Goal: Information Seeking & Learning: Learn about a topic

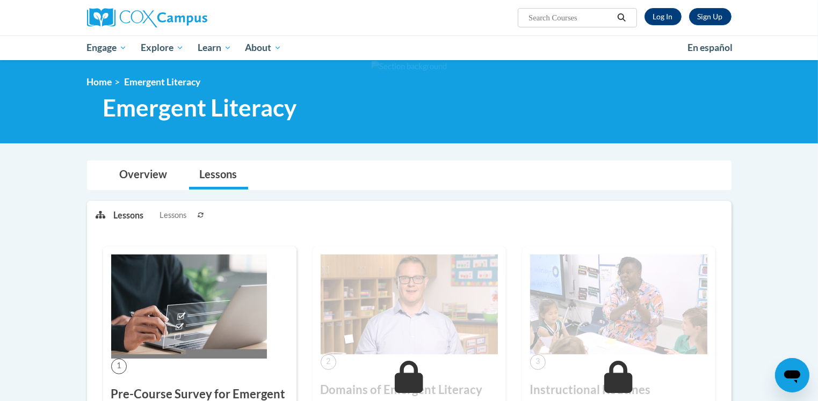
click at [218, 298] on img at bounding box center [189, 307] width 156 height 104
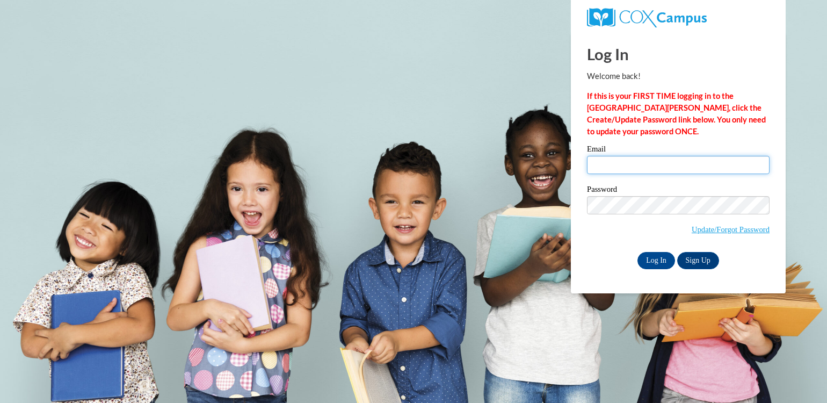
click at [607, 166] on input "Email" at bounding box center [678, 165] width 183 height 18
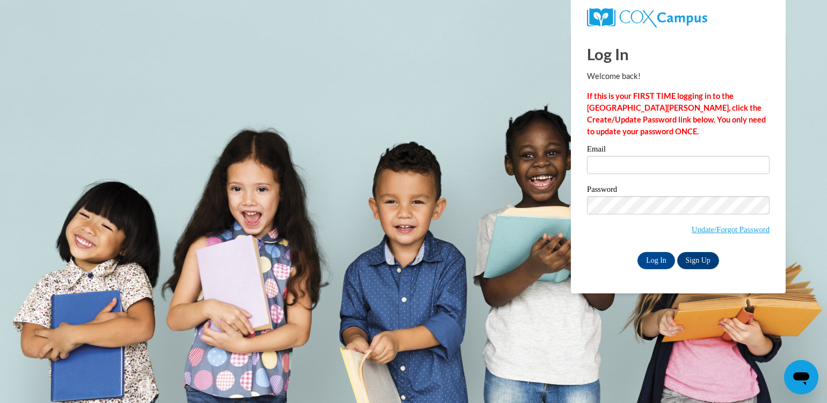
click at [599, 162] on input "Email" at bounding box center [678, 165] width 183 height 18
click at [602, 139] on div "Log In Welcome back! If this is your FIRST TIME logging in to the NEW Cox Campu…" at bounding box center [678, 150] width 183 height 237
click at [603, 162] on input "Email" at bounding box center [678, 165] width 183 height 18
type input "maryecarey1@gmail.com"
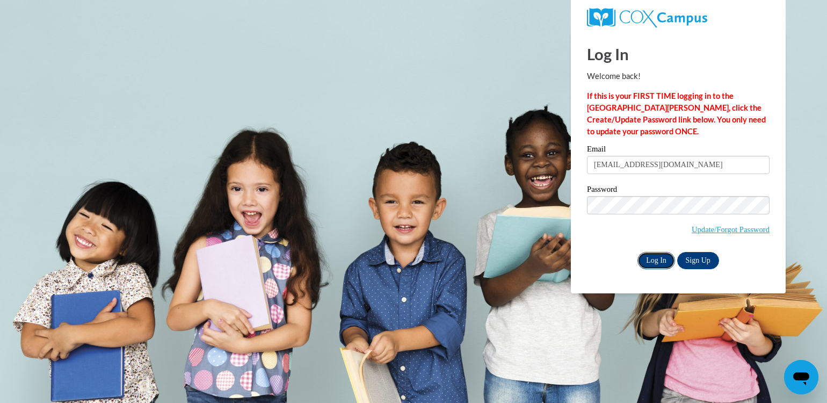
click at [663, 258] on input "Log In" at bounding box center [656, 260] width 38 height 17
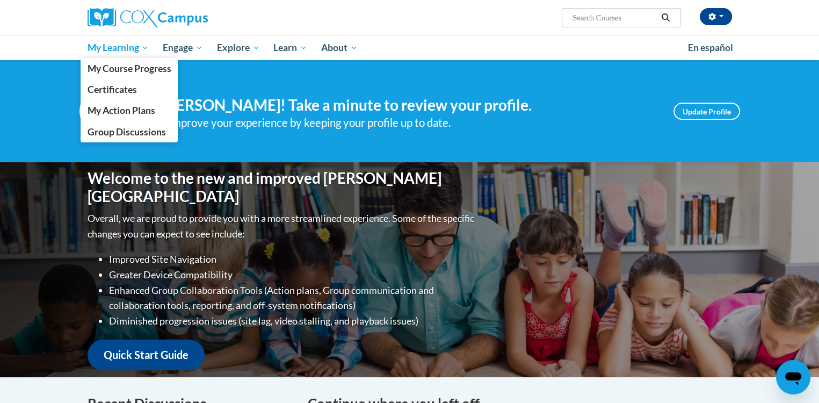
click at [148, 46] on span "My Learning" at bounding box center [118, 47] width 62 height 13
click at [137, 67] on span "My Course Progress" at bounding box center [129, 68] width 84 height 11
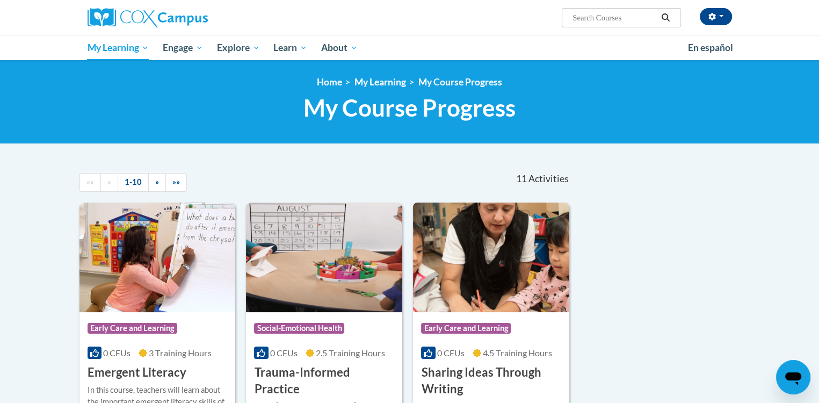
scroll to position [107, 0]
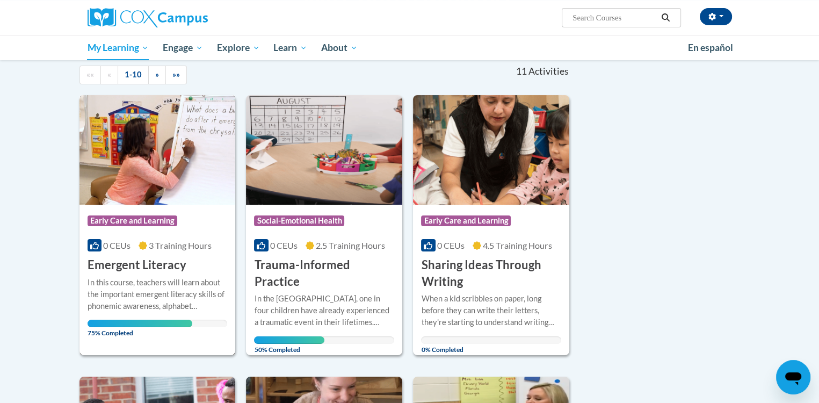
click at [183, 202] on img at bounding box center [157, 150] width 156 height 110
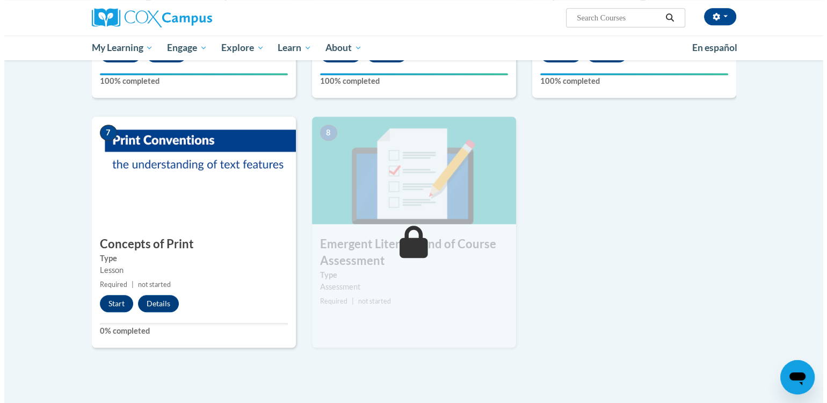
scroll to position [698, 0]
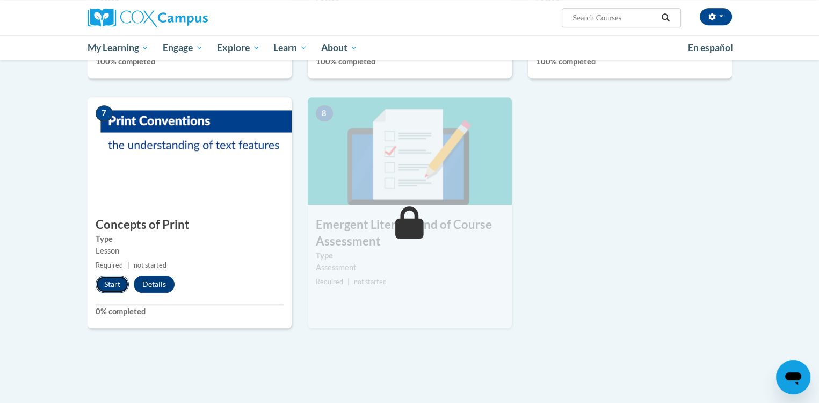
click at [113, 281] on button "Start" at bounding box center [112, 283] width 33 height 17
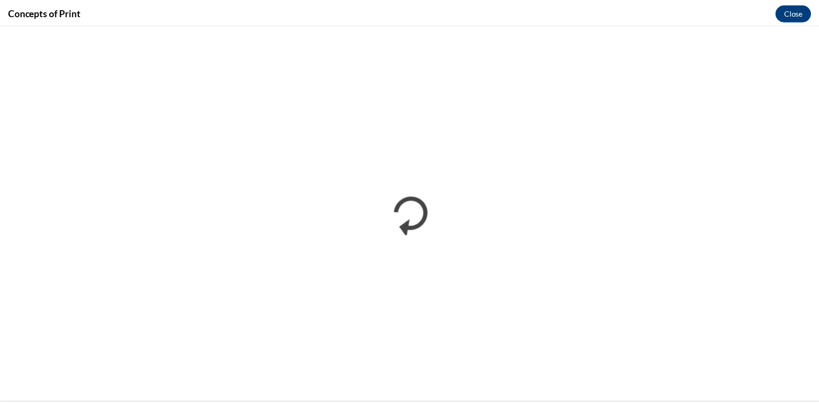
scroll to position [0, 0]
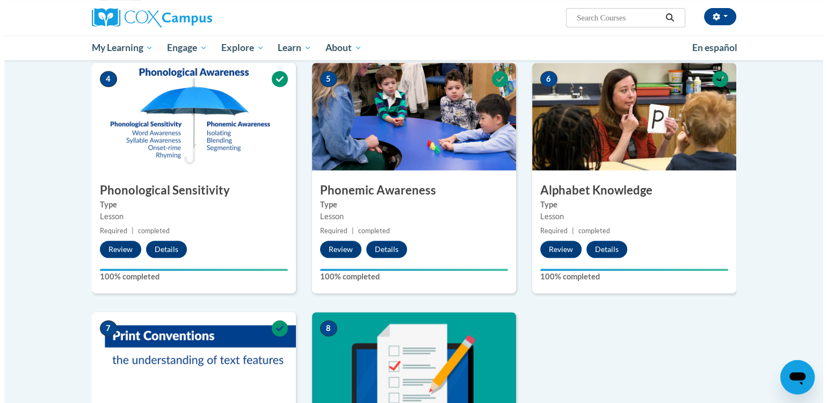
scroll to position [644, 0]
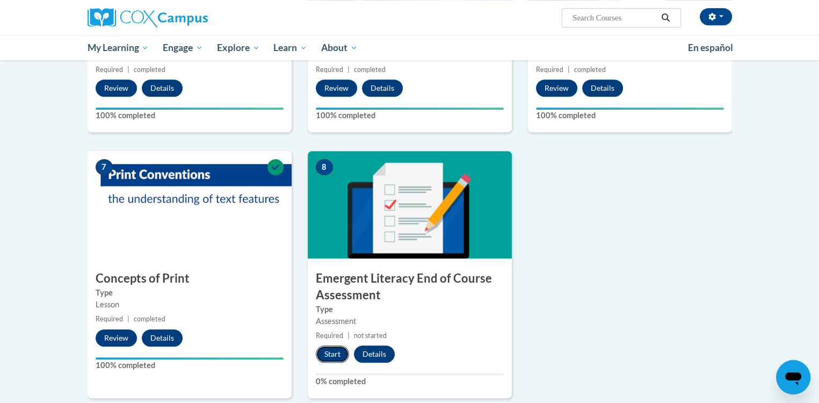
click at [326, 347] on button "Start" at bounding box center [332, 353] width 33 height 17
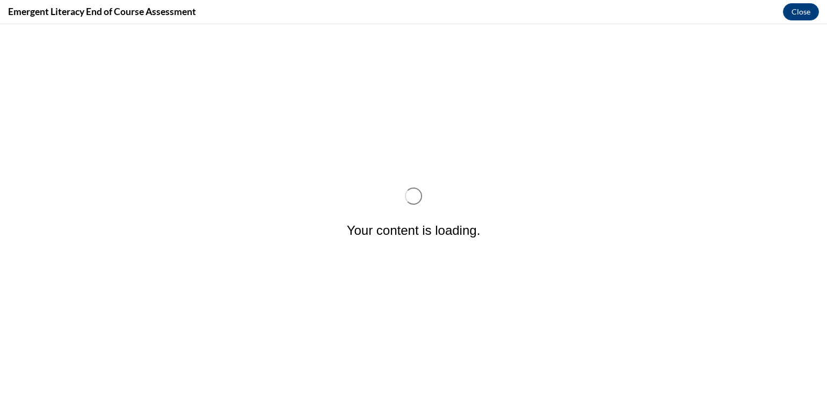
scroll to position [0, 0]
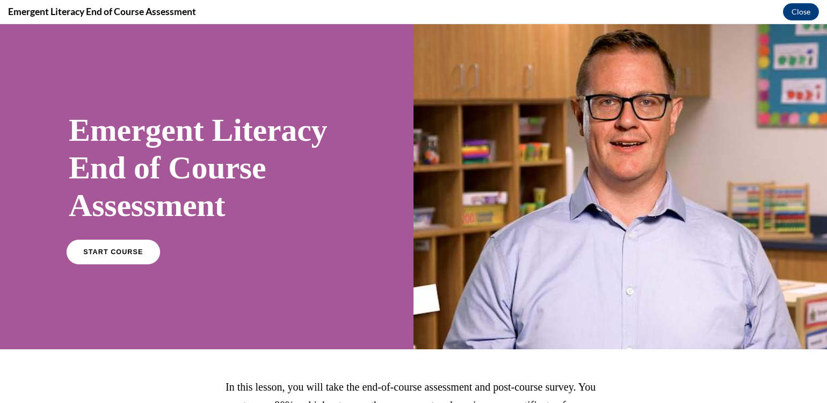
click at [119, 246] on link "START COURSE" at bounding box center [113, 251] width 93 height 25
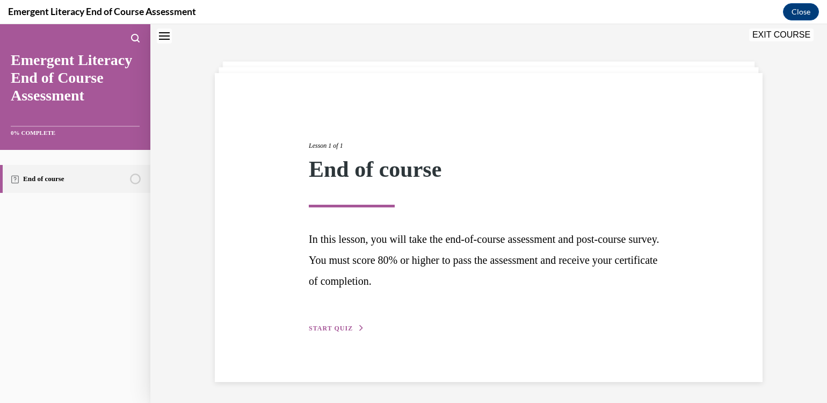
scroll to position [34, 0]
click at [325, 322] on div "Lesson 1 of 1 End of course In this lesson, you will take the end-of-course ass…" at bounding box center [489, 224] width 376 height 218
click at [356, 323] on button "START QUIZ" at bounding box center [337, 328] width 56 height 10
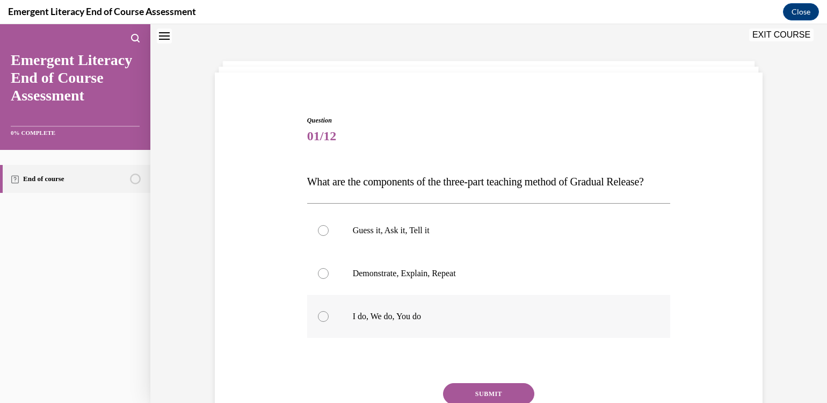
click at [318, 322] on div at bounding box center [323, 316] width 11 height 11
click at [318, 322] on input "I do, We do, You do" at bounding box center [323, 316] width 11 height 11
radio input "true"
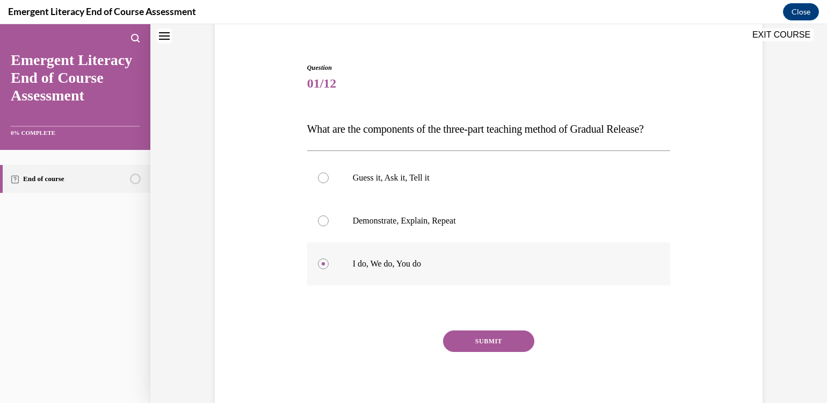
scroll to position [144, 0]
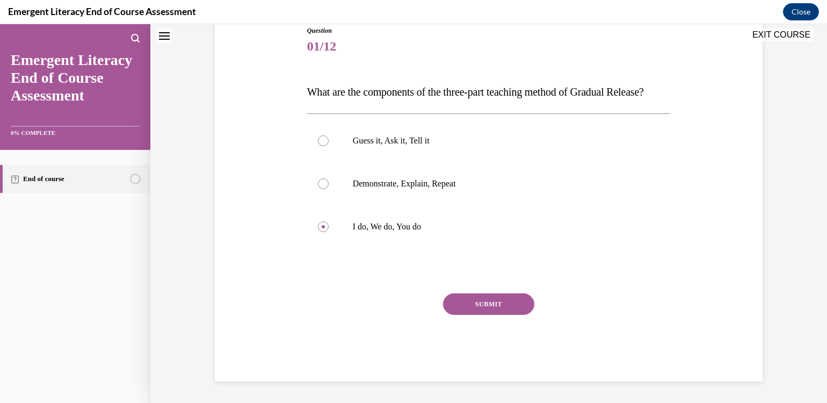
click at [494, 295] on button "SUBMIT" at bounding box center [488, 303] width 91 height 21
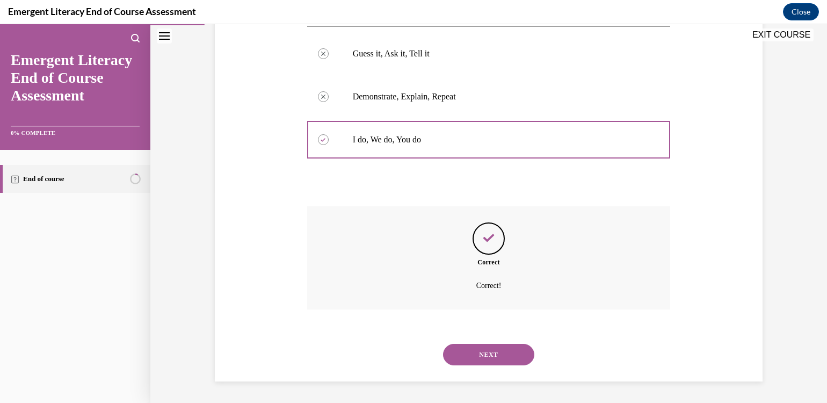
scroll to position [231, 0]
click at [482, 353] on button "NEXT" at bounding box center [488, 354] width 91 height 21
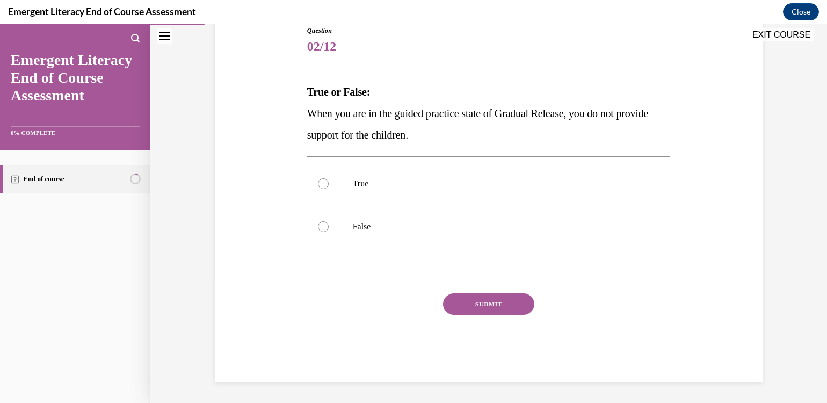
scroll to position [119, 0]
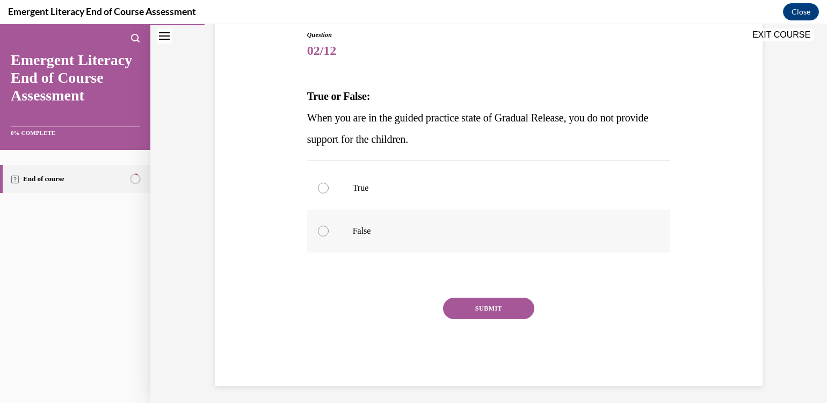
click at [319, 229] on div at bounding box center [323, 231] width 11 height 11
click at [319, 229] on input "False" at bounding box center [323, 231] width 11 height 11
radio input "true"
click at [499, 300] on button "SUBMIT" at bounding box center [488, 307] width 91 height 21
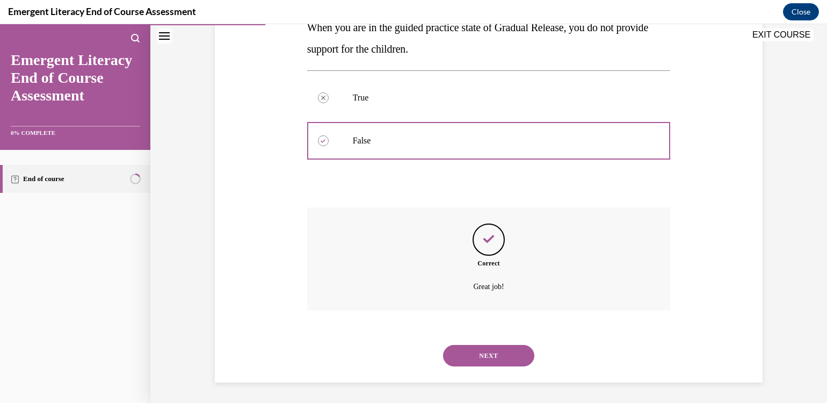
scroll to position [210, 0]
click at [485, 353] on button "NEXT" at bounding box center [488, 354] width 91 height 21
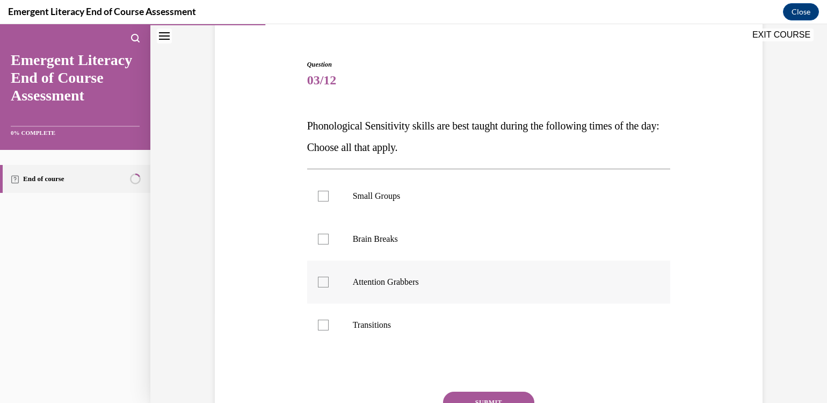
scroll to position [107, 0]
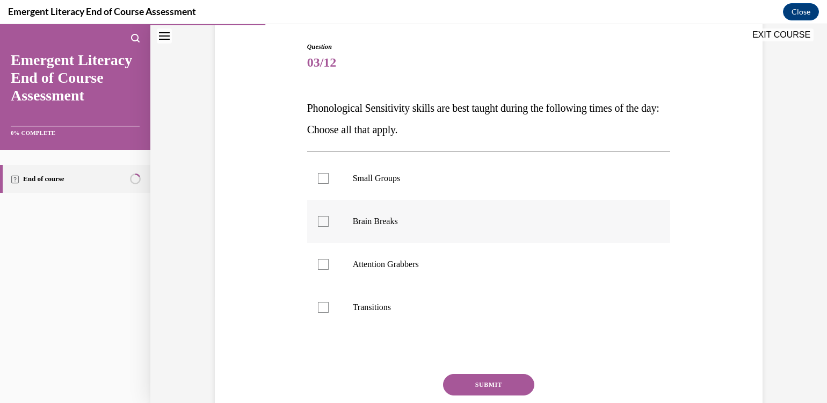
click at [318, 215] on label "Brain Breaks" at bounding box center [489, 221] width 364 height 43
click at [318, 216] on input "Brain Breaks" at bounding box center [323, 221] width 11 height 11
checkbox input "true"
click at [319, 265] on div at bounding box center [323, 264] width 11 height 11
click at [319, 265] on input "Attention Grabbers" at bounding box center [323, 264] width 11 height 11
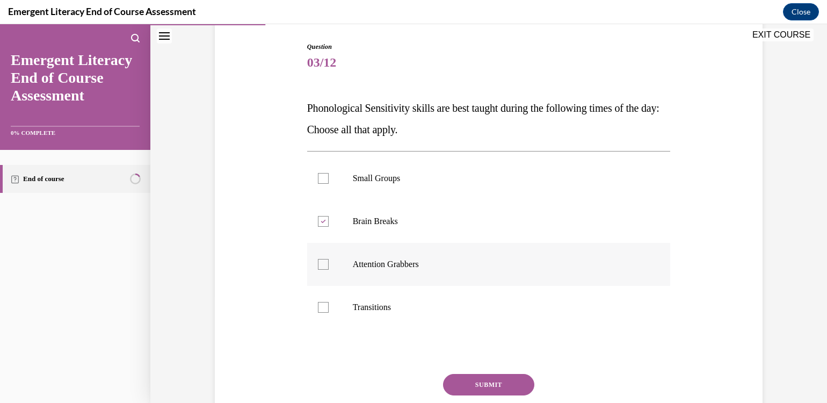
checkbox input "true"
click at [319, 306] on div at bounding box center [323, 307] width 11 height 11
click at [319, 306] on input "Transitions" at bounding box center [323, 307] width 11 height 11
checkbox input "true"
click at [495, 380] on button "SUBMIT" at bounding box center [488, 384] width 91 height 21
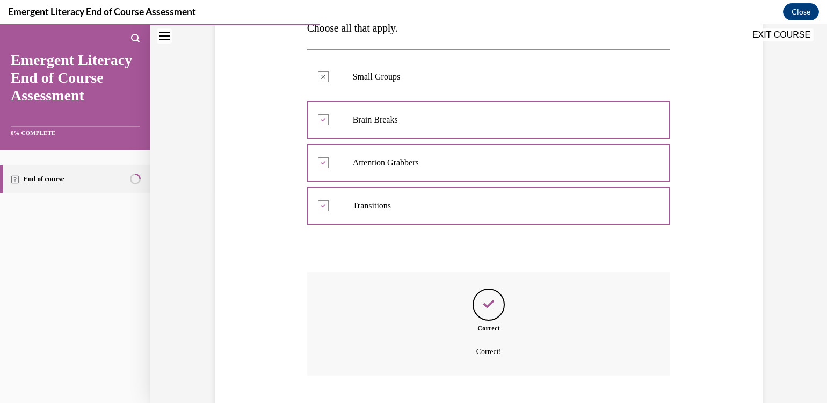
scroll to position [274, 0]
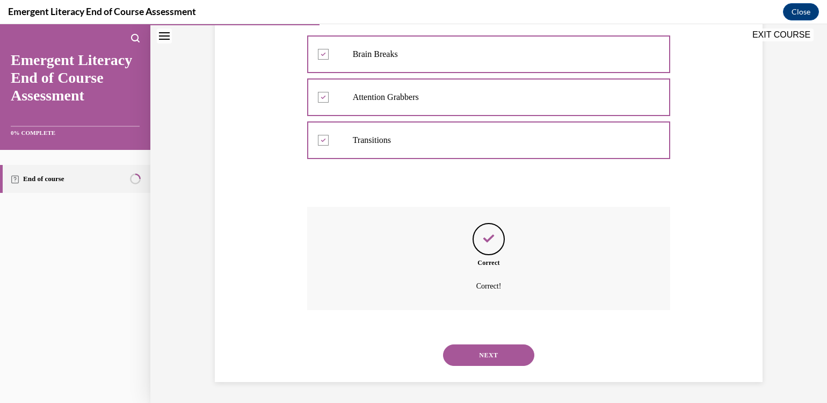
click at [496, 348] on button "NEXT" at bounding box center [488, 354] width 91 height 21
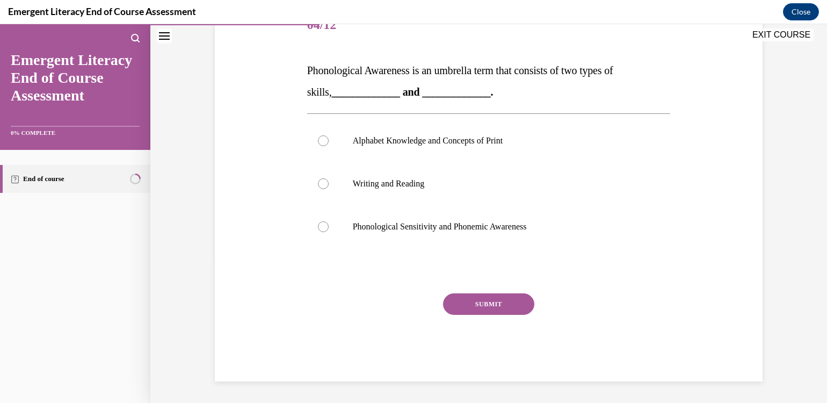
scroll to position [119, 0]
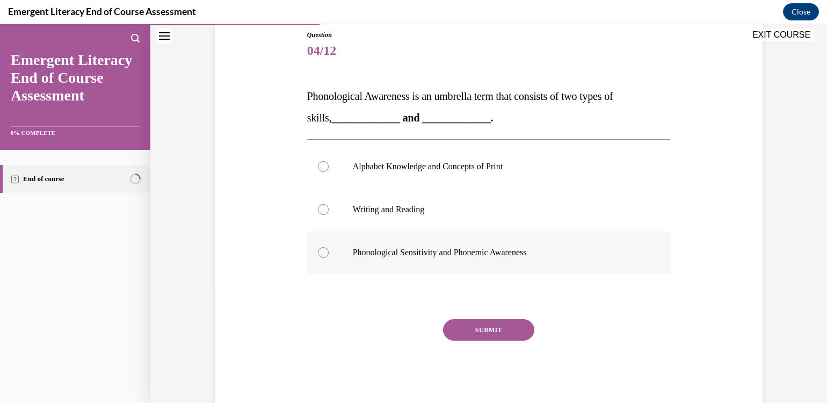
click at [318, 249] on div at bounding box center [323, 252] width 11 height 11
click at [318, 249] on input "Phonological Sensitivity and Phonemic Awareness" at bounding box center [323, 252] width 11 height 11
radio input "true"
click at [494, 327] on button "SUBMIT" at bounding box center [488, 329] width 91 height 21
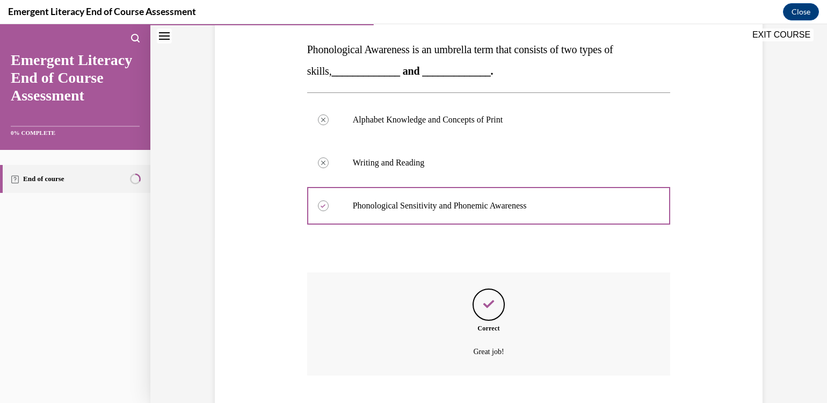
scroll to position [231, 0]
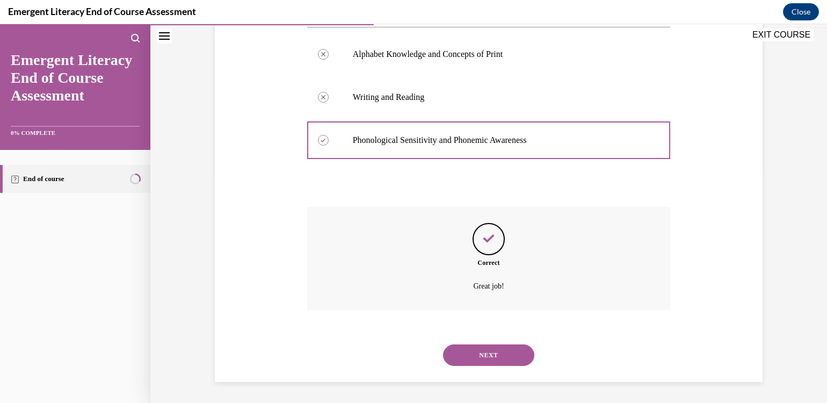
click at [493, 345] on button "NEXT" at bounding box center [488, 354] width 91 height 21
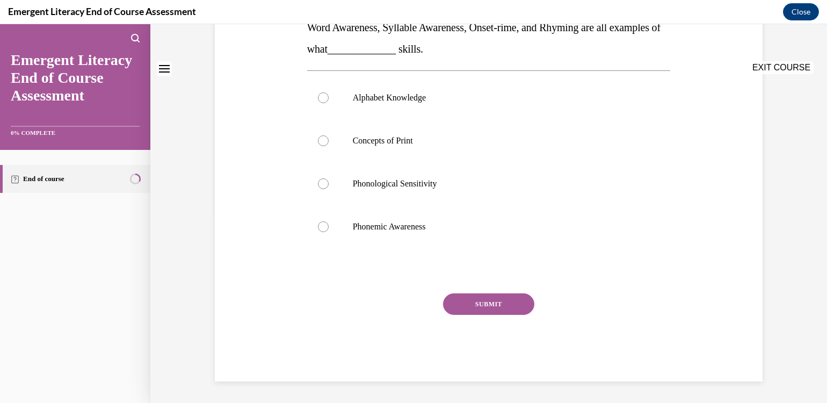
scroll to position [0, 0]
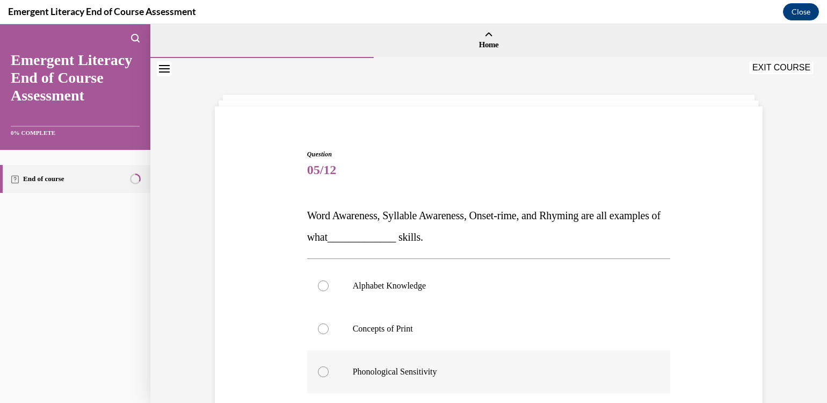
click at [318, 370] on div at bounding box center [323, 371] width 11 height 11
click at [318, 370] on input "Phonological Sensitivity" at bounding box center [323, 371] width 11 height 11
radio input "true"
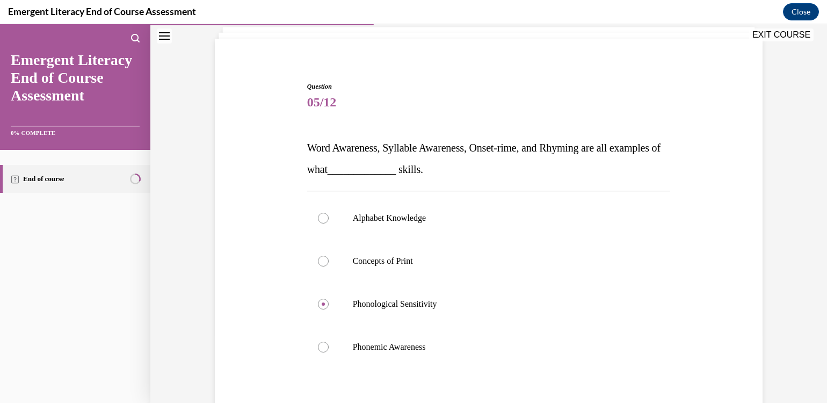
scroll to position [161, 0]
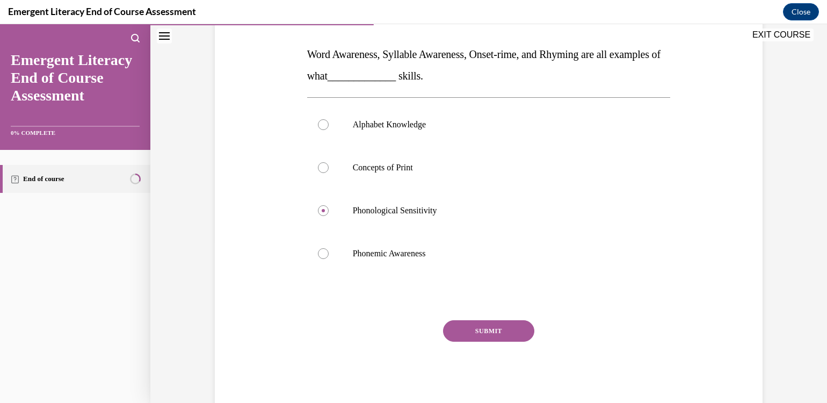
click at [486, 327] on button "SUBMIT" at bounding box center [488, 330] width 91 height 21
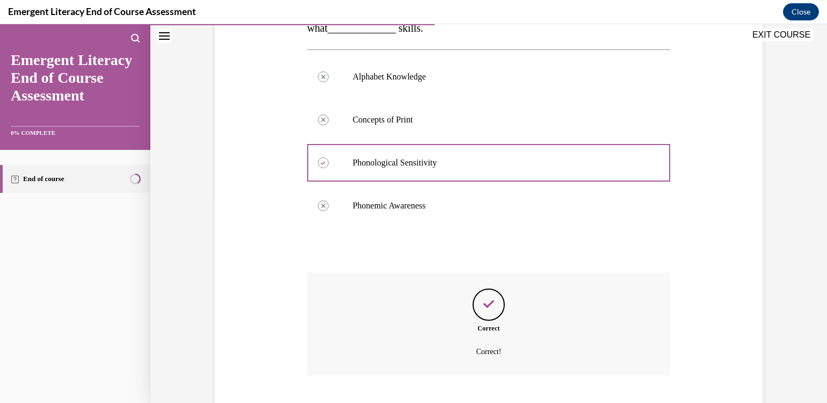
scroll to position [274, 0]
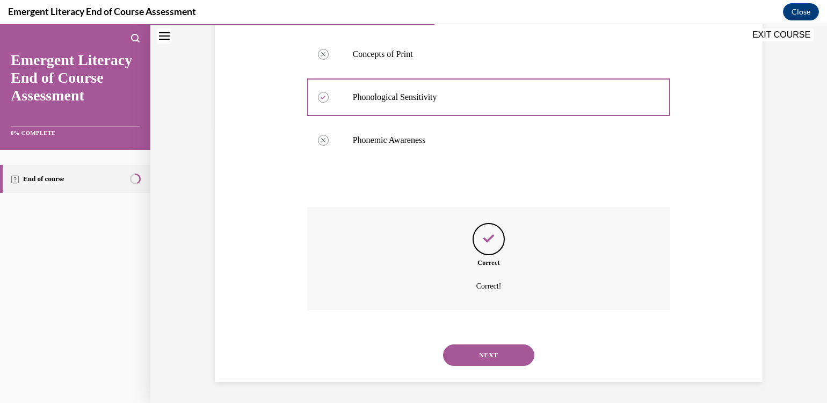
click at [485, 350] on button "NEXT" at bounding box center [488, 354] width 91 height 21
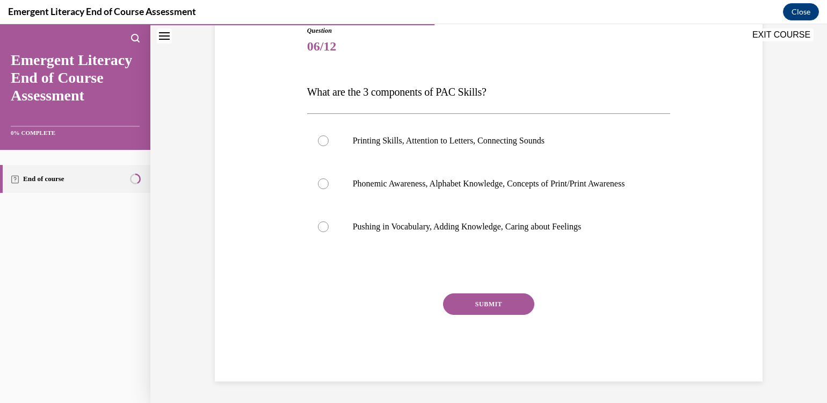
scroll to position [119, 0]
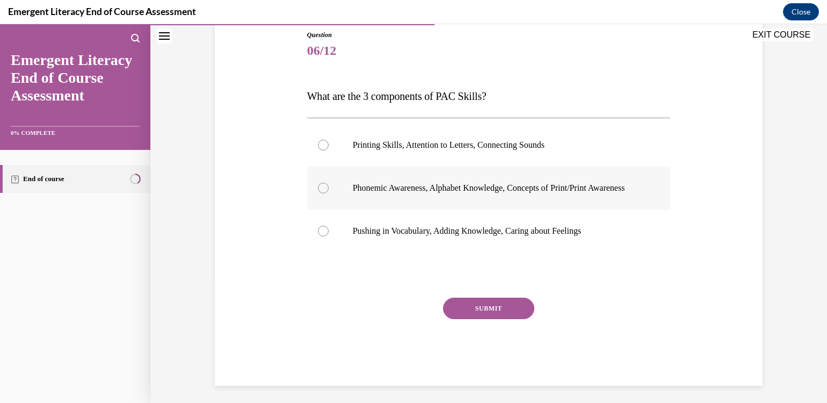
click at [318, 191] on div at bounding box center [323, 188] width 11 height 11
click at [318, 191] on input "Phonemic Awareness, Alphabet Knowledge, Concepts of Print/Print Awareness" at bounding box center [323, 188] width 11 height 11
radio input "true"
click at [470, 315] on button "SUBMIT" at bounding box center [488, 307] width 91 height 21
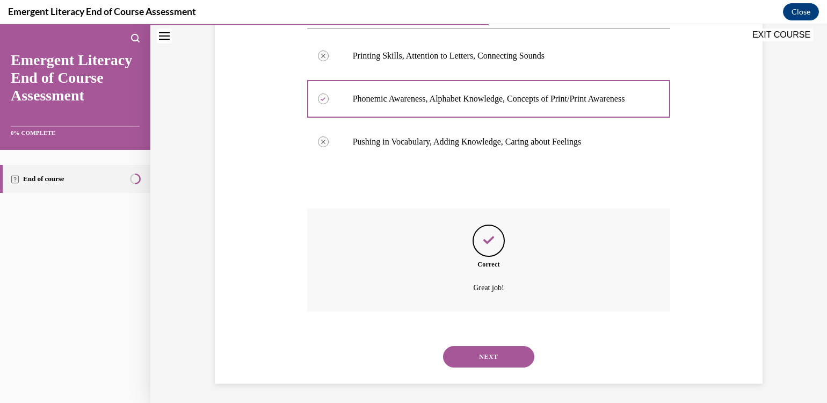
scroll to position [221, 0]
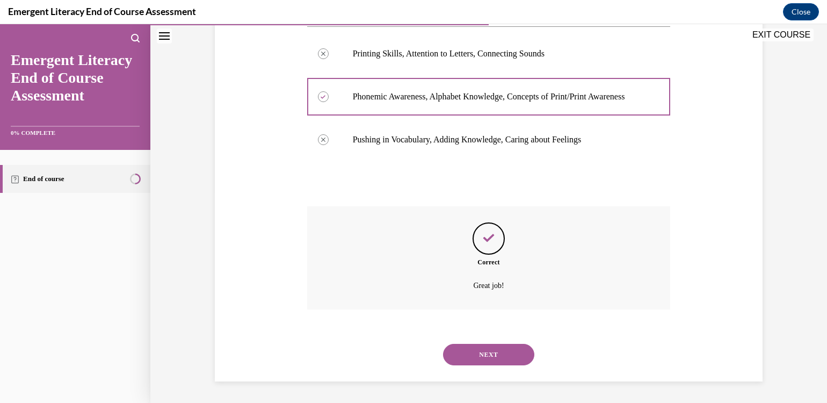
click at [483, 348] on button "NEXT" at bounding box center [488, 354] width 91 height 21
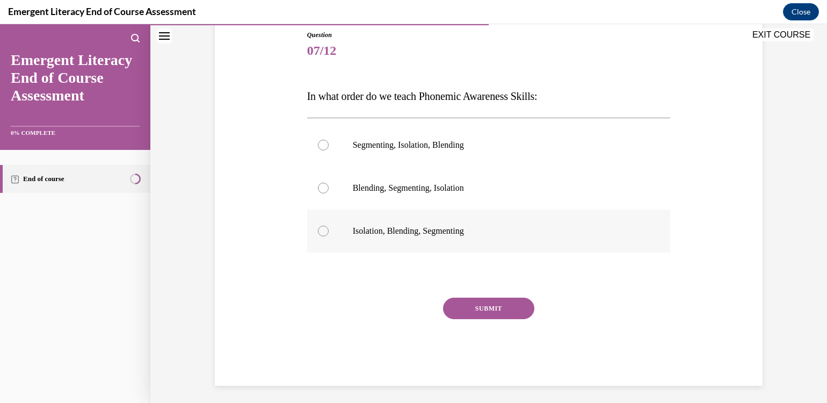
click at [318, 229] on div at bounding box center [323, 231] width 11 height 11
click at [318, 229] on input "Isolation, Blending, Segmenting" at bounding box center [323, 231] width 11 height 11
radio input "true"
click at [462, 304] on button "SUBMIT" at bounding box center [488, 307] width 91 height 21
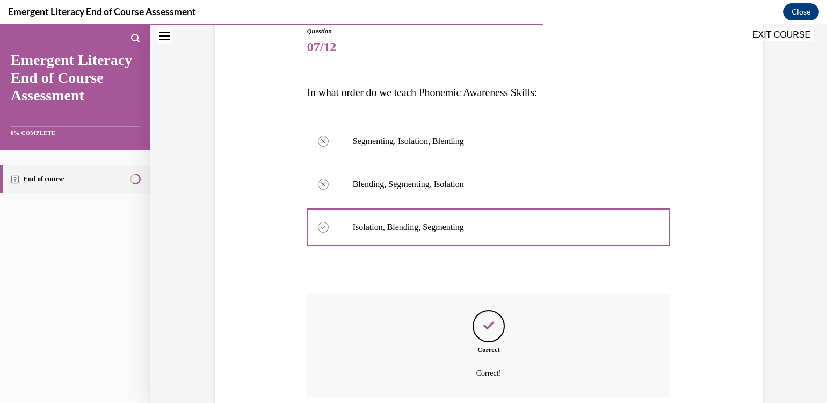
scroll to position [210, 0]
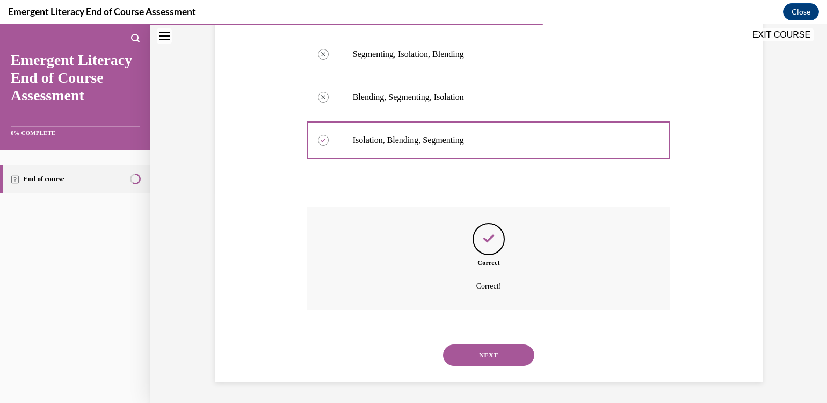
click at [482, 352] on button "NEXT" at bounding box center [488, 354] width 91 height 21
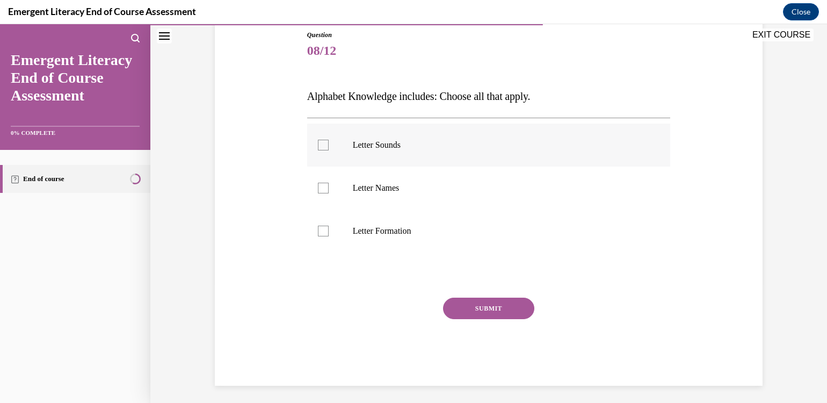
click at [318, 138] on label "Letter Sounds" at bounding box center [489, 144] width 364 height 43
click at [318, 140] on input "Letter Sounds" at bounding box center [323, 145] width 11 height 11
checkbox input "true"
click at [318, 184] on div at bounding box center [323, 188] width 11 height 11
click at [318, 184] on input "Letter Names" at bounding box center [323, 188] width 11 height 11
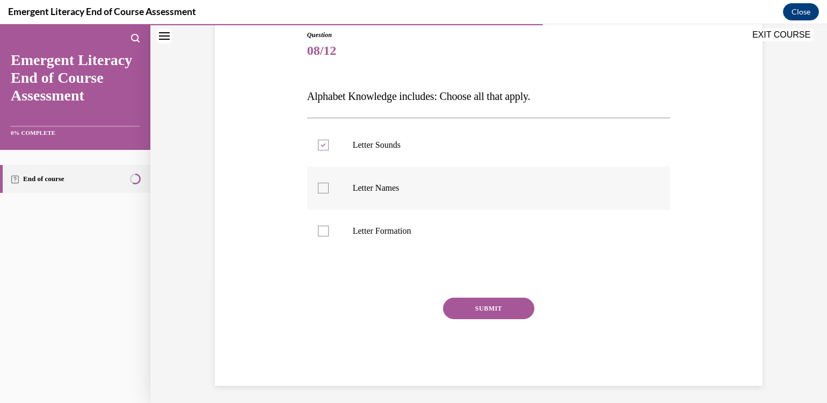
checkbox input "true"
click at [318, 232] on div at bounding box center [323, 231] width 11 height 11
click at [318, 232] on input "Letter Formation" at bounding box center [323, 231] width 11 height 11
checkbox input "true"
click at [468, 310] on button "SUBMIT" at bounding box center [488, 307] width 91 height 21
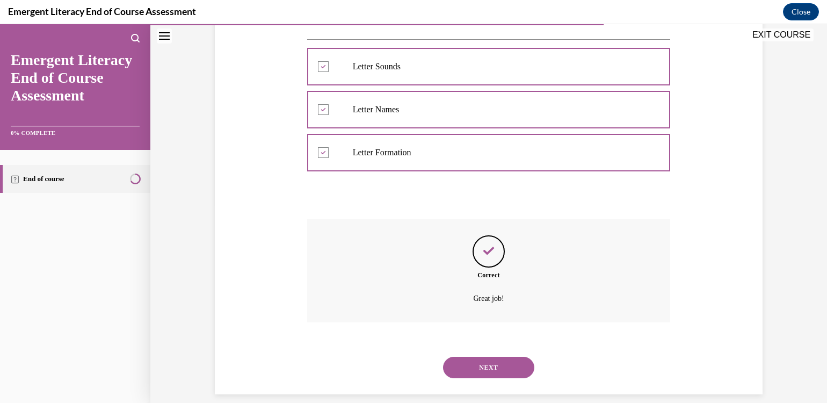
scroll to position [210, 0]
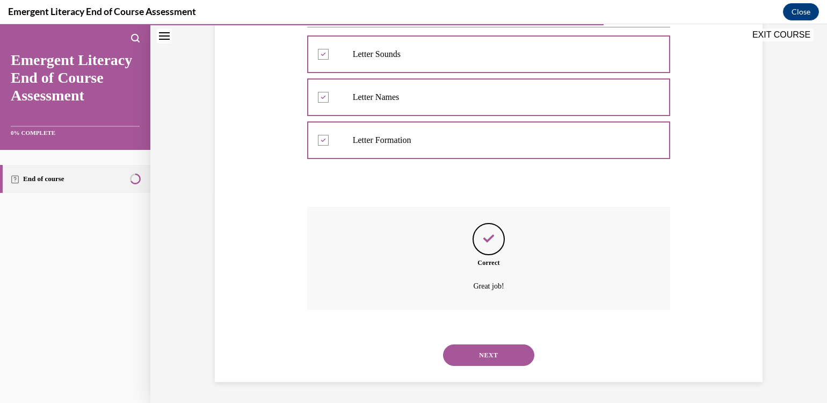
click at [485, 348] on button "NEXT" at bounding box center [488, 354] width 91 height 21
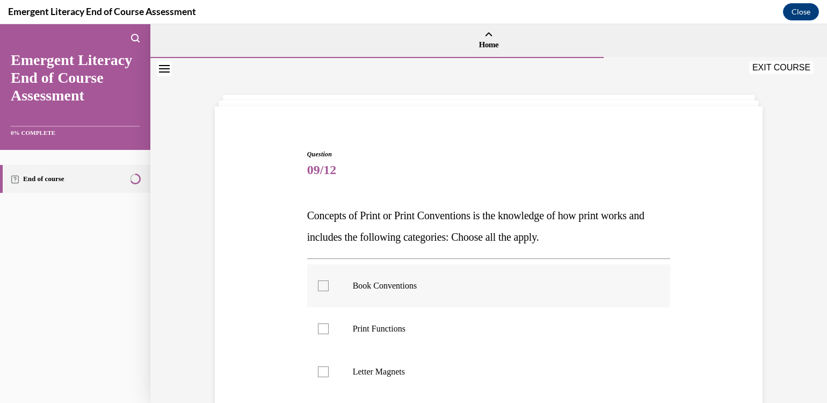
click at [318, 282] on div at bounding box center [323, 285] width 11 height 11
click at [318, 282] on input "Book Conventions" at bounding box center [323, 285] width 11 height 11
checkbox input "true"
click at [318, 328] on div at bounding box center [323, 328] width 11 height 11
click at [318, 328] on input "Print Functions" at bounding box center [323, 328] width 11 height 11
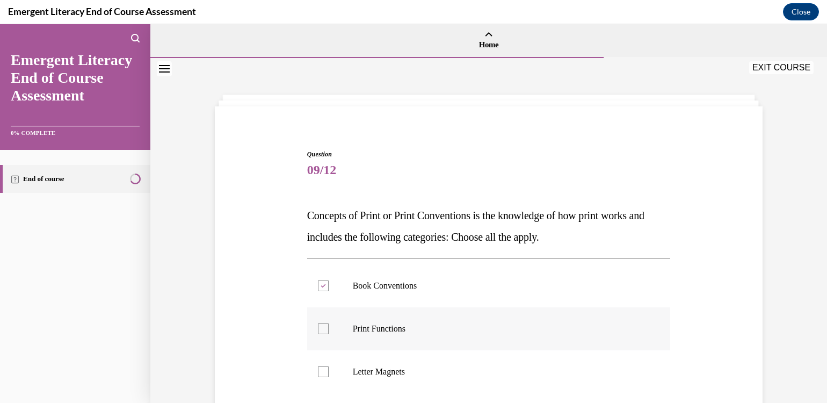
checkbox input "true"
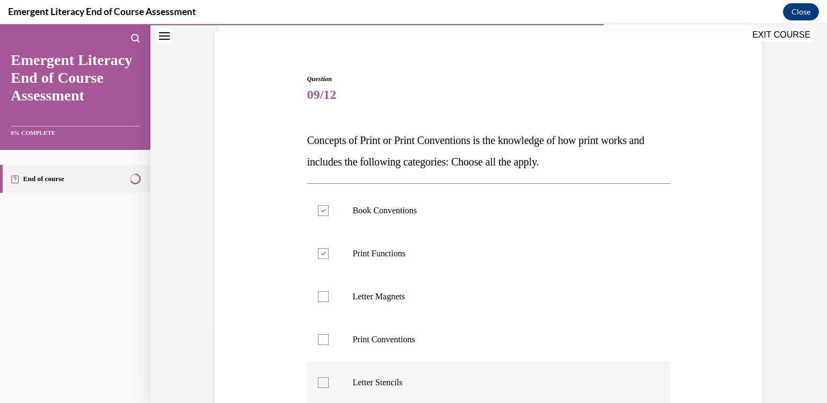
scroll to position [107, 0]
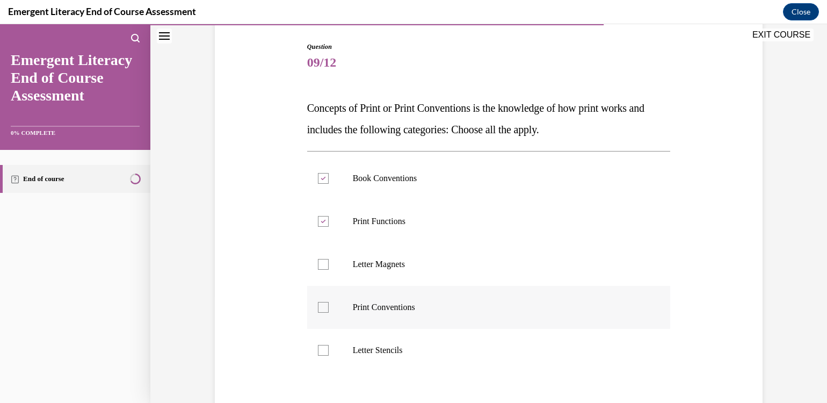
click at [319, 307] on div at bounding box center [323, 307] width 11 height 11
click at [319, 307] on input "Print Conventions" at bounding box center [323, 307] width 11 height 11
checkbox input "true"
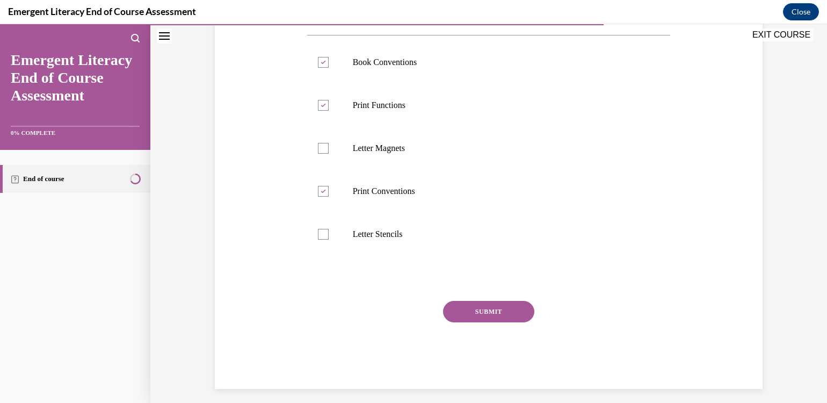
scroll to position [230, 0]
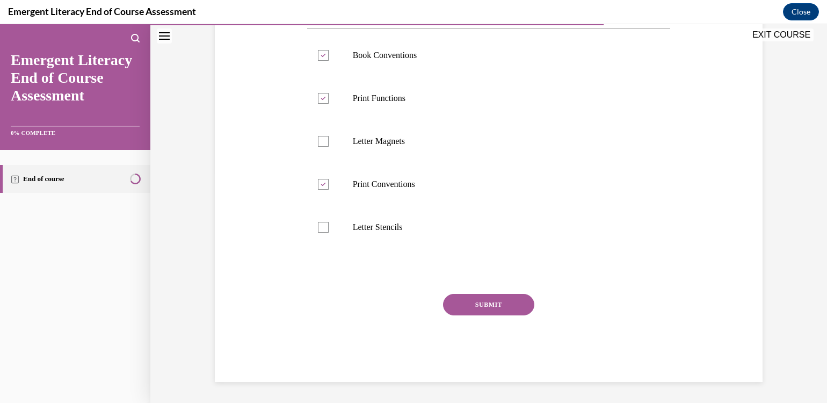
click at [481, 301] on button "SUBMIT" at bounding box center [488, 304] width 91 height 21
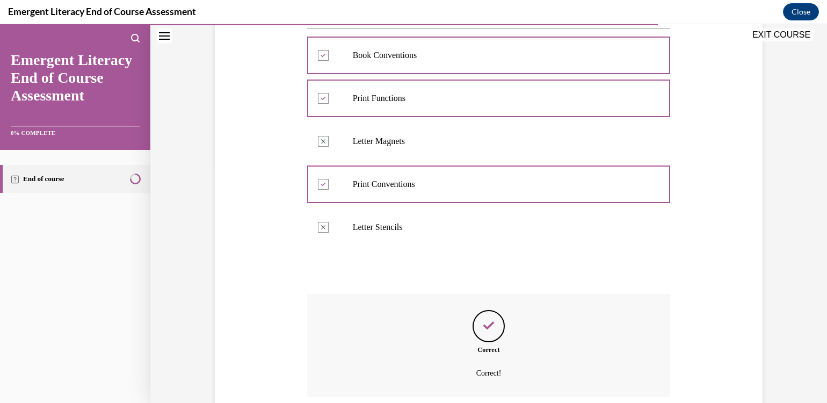
scroll to position [317, 0]
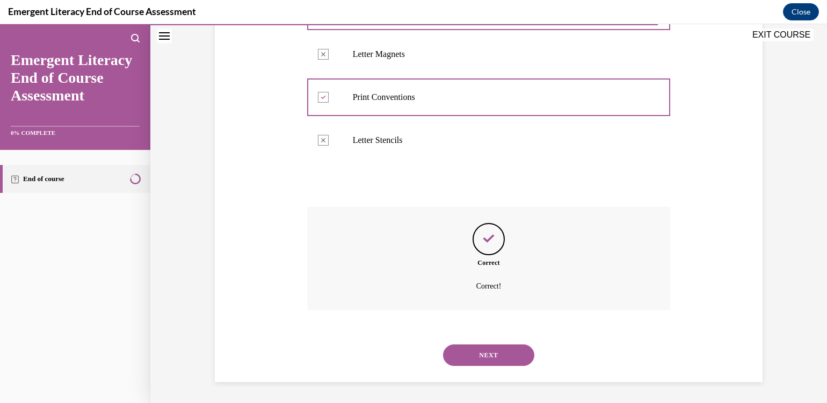
click at [481, 351] on button "NEXT" at bounding box center [488, 354] width 91 height 21
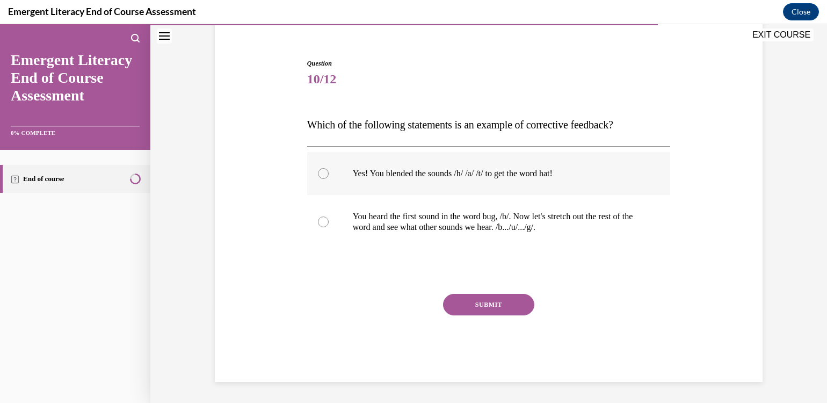
click at [318, 170] on div at bounding box center [323, 173] width 11 height 11
click at [318, 170] on input "Yes! You blended the sounds /h/ /a/ /t/ to get the word hat!" at bounding box center [323, 173] width 11 height 11
radio input "true"
click at [481, 303] on button "SUBMIT" at bounding box center [488, 304] width 91 height 21
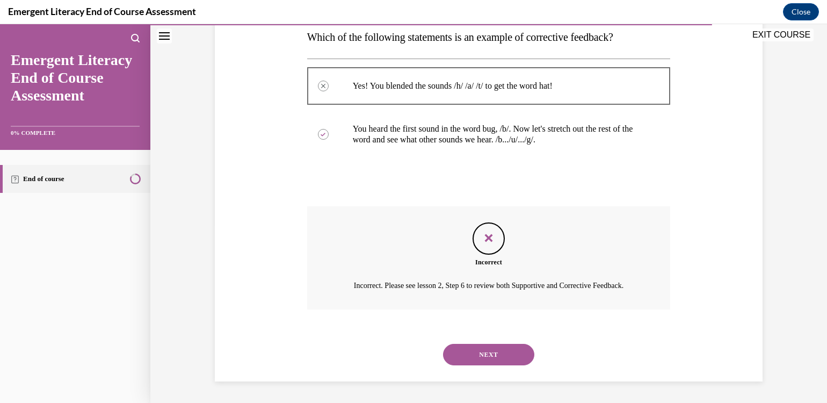
scroll to position [191, 0]
click at [477, 353] on button "NEXT" at bounding box center [488, 354] width 91 height 21
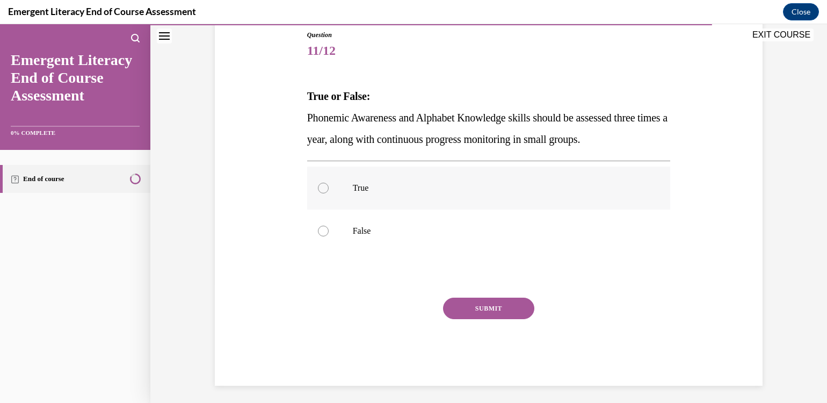
click at [318, 185] on div at bounding box center [323, 188] width 11 height 11
click at [318, 185] on input "True" at bounding box center [323, 188] width 11 height 11
radio input "true"
click at [483, 306] on button "SUBMIT" at bounding box center [488, 307] width 91 height 21
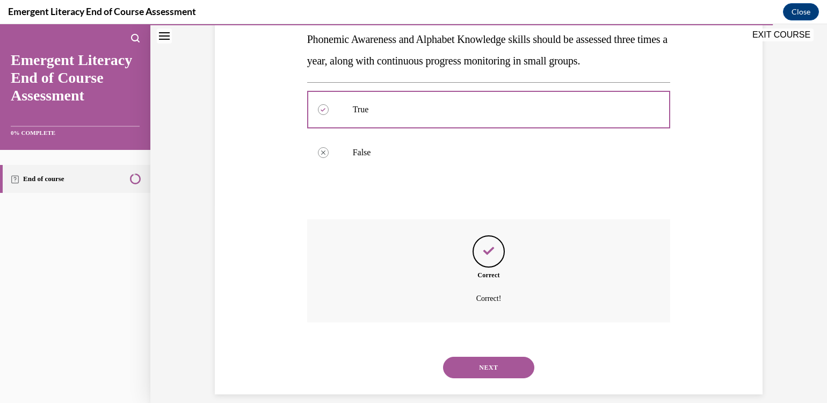
scroll to position [210, 0]
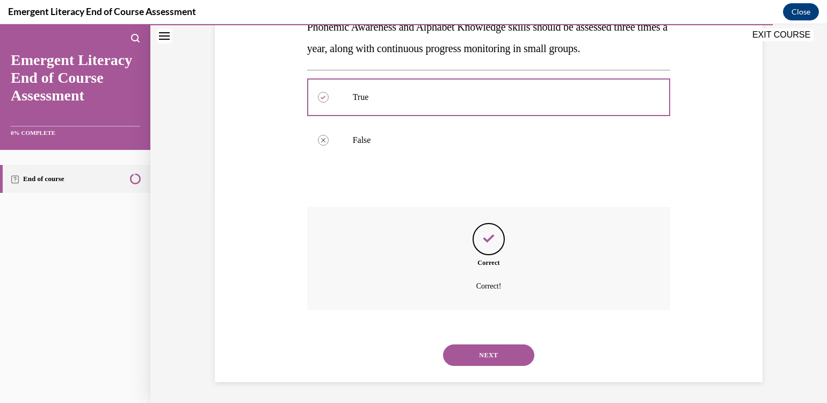
click at [483, 348] on button "NEXT" at bounding box center [488, 354] width 91 height 21
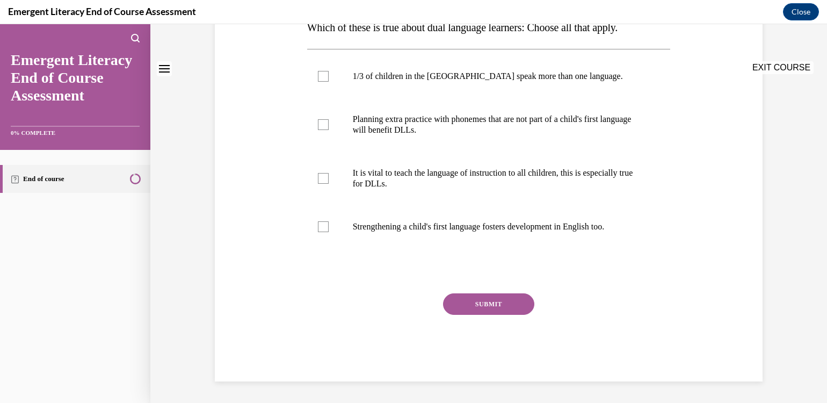
scroll to position [0, 0]
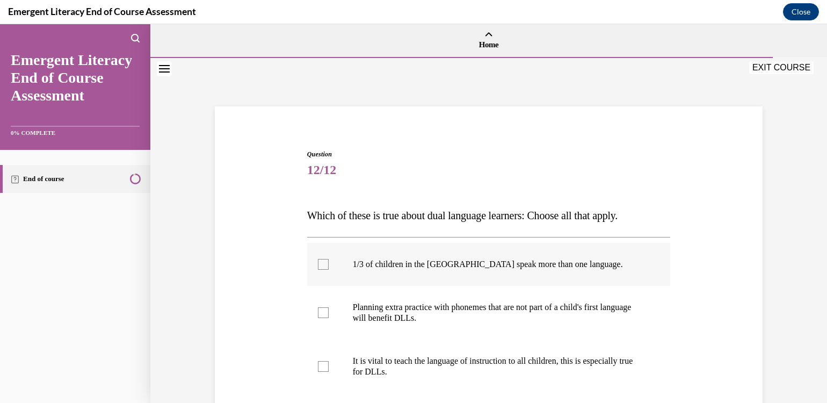
click at [318, 259] on div at bounding box center [323, 264] width 11 height 11
click at [318, 259] on input "1/3 of children in the [GEOGRAPHIC_DATA] speak more than one language." at bounding box center [323, 264] width 11 height 11
checkbox input "true"
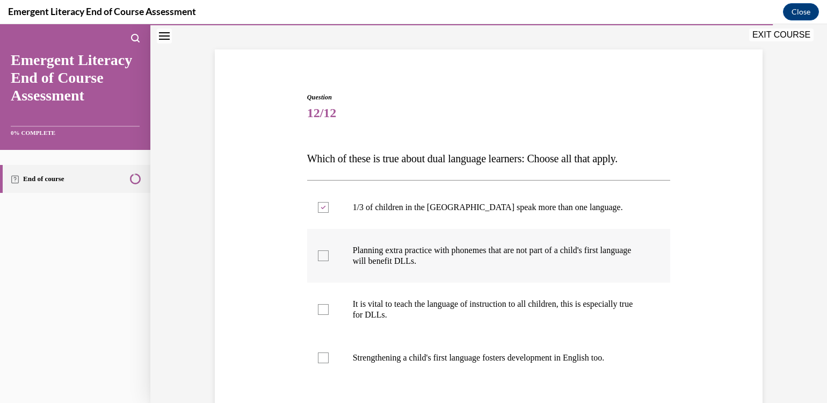
scroll to position [107, 0]
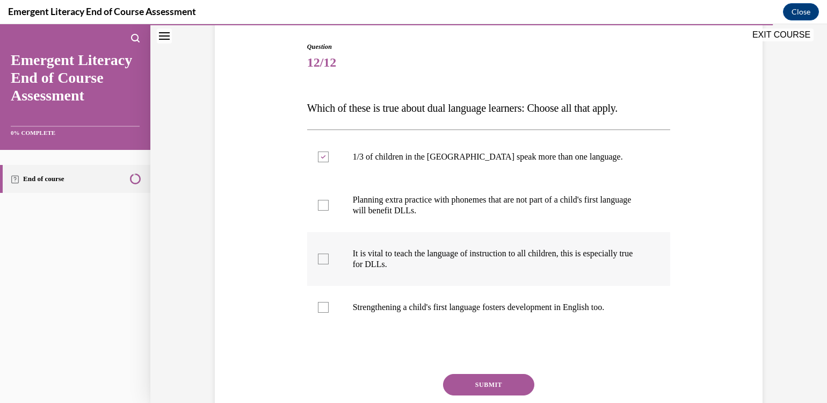
click at [318, 257] on div at bounding box center [323, 258] width 11 height 11
click at [318, 257] on input "It is vital to teach the language of instruction to all children, this is espec…" at bounding box center [323, 258] width 11 height 11
checkbox input "true"
click at [321, 303] on div at bounding box center [323, 307] width 11 height 11
click at [321, 303] on input "Strengthening a child's first language fosters development in English too." at bounding box center [323, 307] width 11 height 11
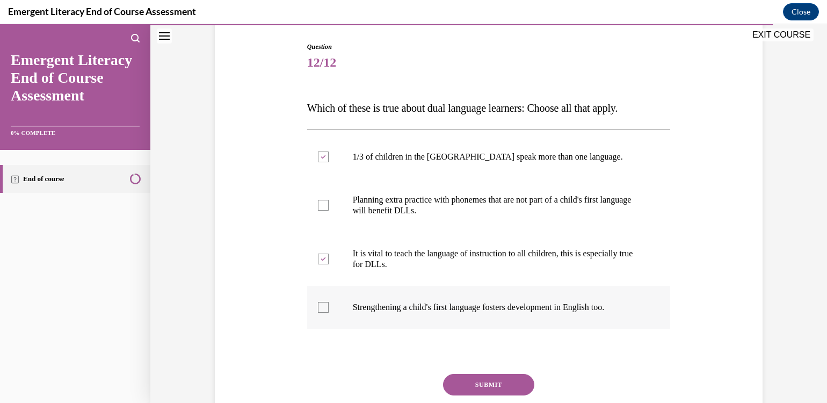
checkbox input "true"
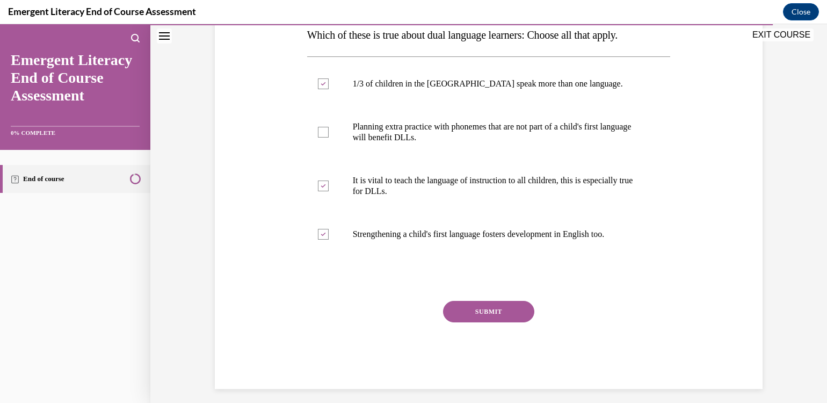
scroll to position [187, 0]
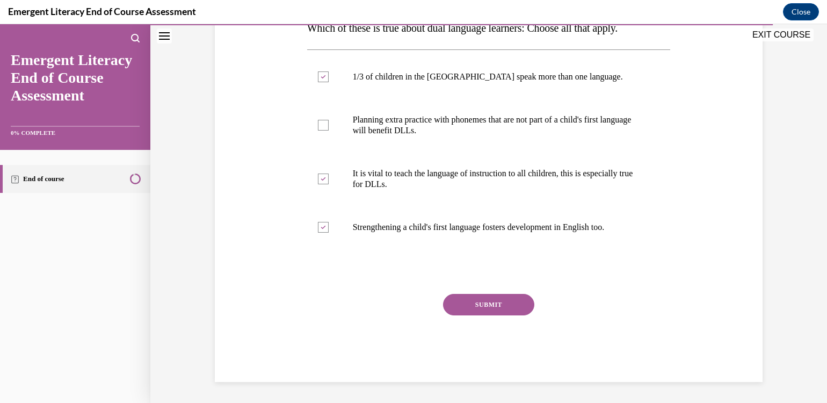
click at [486, 299] on button "SUBMIT" at bounding box center [488, 304] width 91 height 21
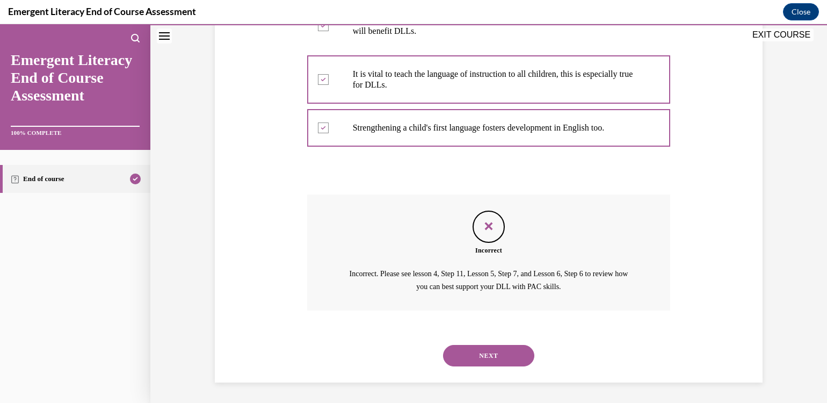
scroll to position [287, 0]
click at [479, 348] on button "NEXT" at bounding box center [488, 354] width 91 height 21
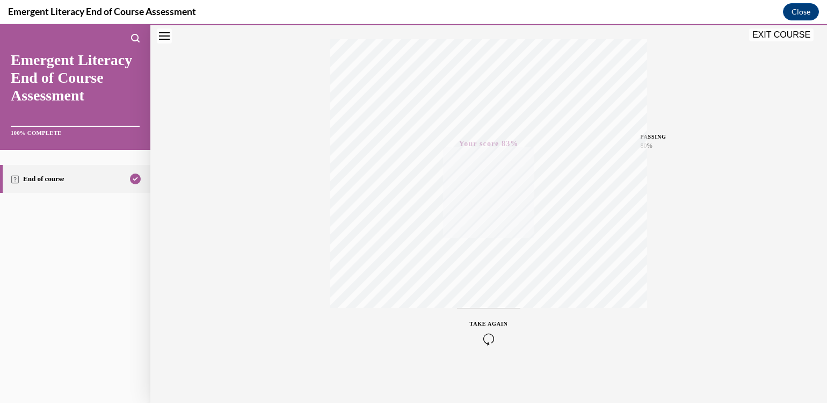
scroll to position [171, 0]
click at [483, 338] on icon "button" at bounding box center [489, 338] width 38 height 12
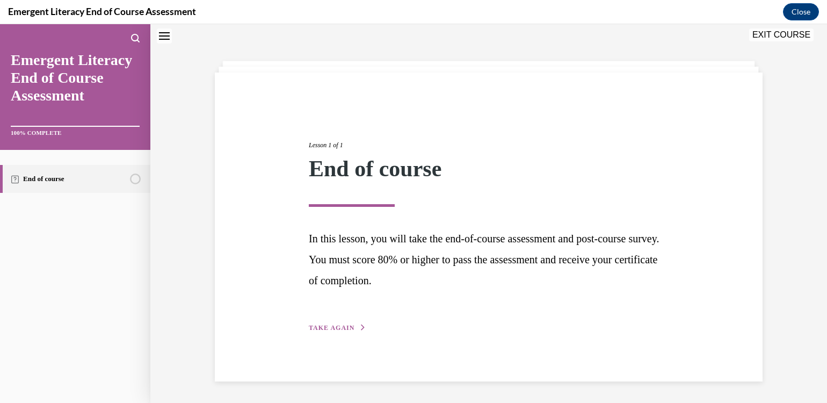
click at [360, 326] on icon "button" at bounding box center [363, 327] width 6 height 6
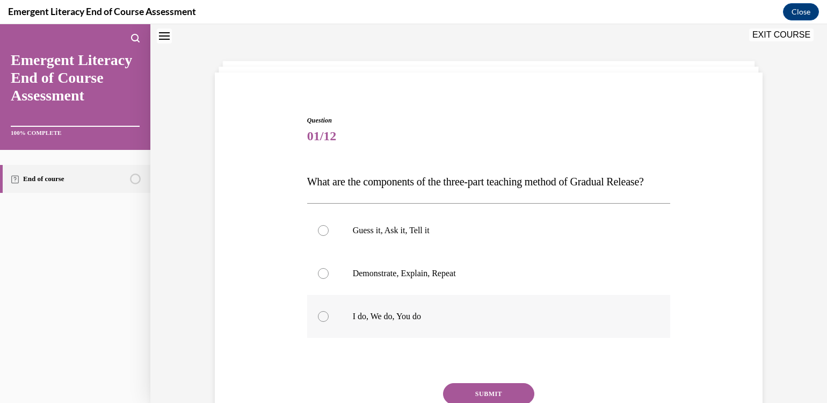
click at [318, 322] on div at bounding box center [323, 316] width 11 height 11
click at [318, 322] on input "I do, We do, You do" at bounding box center [323, 316] width 11 height 11
radio input "true"
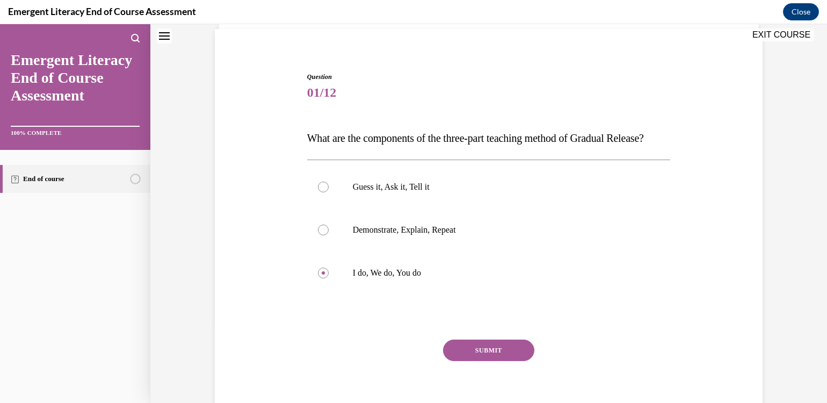
scroll to position [141, 0]
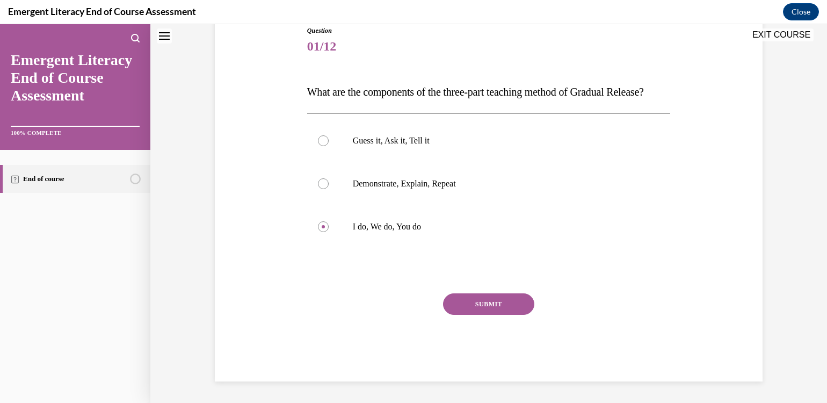
click at [503, 308] on button "SUBMIT" at bounding box center [488, 303] width 91 height 21
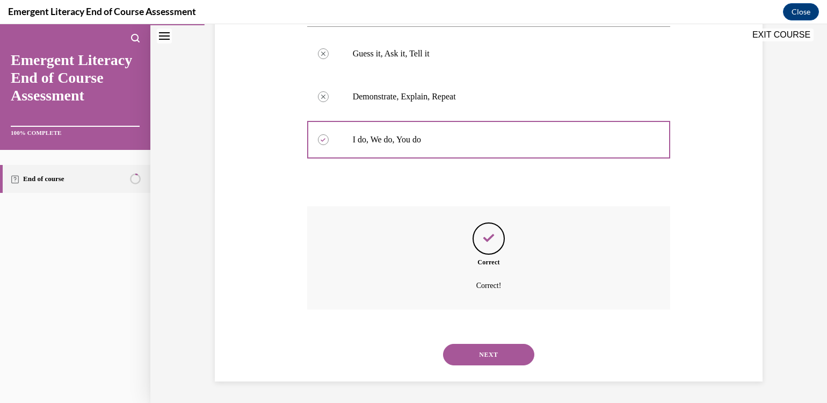
scroll to position [231, 0]
click at [493, 355] on button "NEXT" at bounding box center [488, 354] width 91 height 21
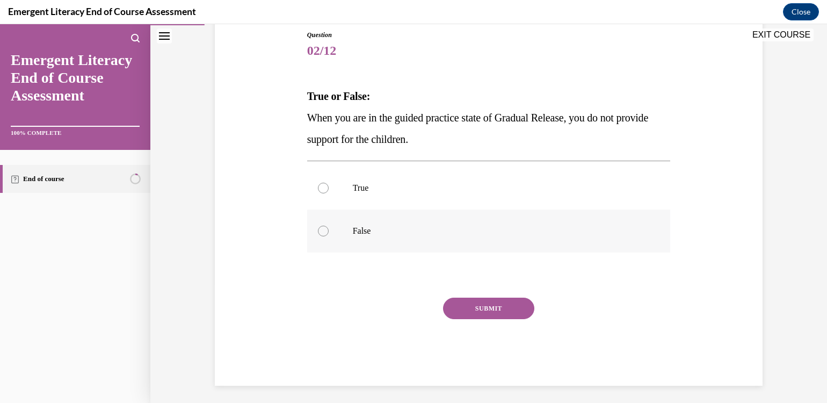
click at [320, 229] on div at bounding box center [323, 231] width 11 height 11
click at [320, 229] on input "False" at bounding box center [323, 231] width 11 height 11
radio input "true"
click at [467, 305] on button "SUBMIT" at bounding box center [488, 307] width 91 height 21
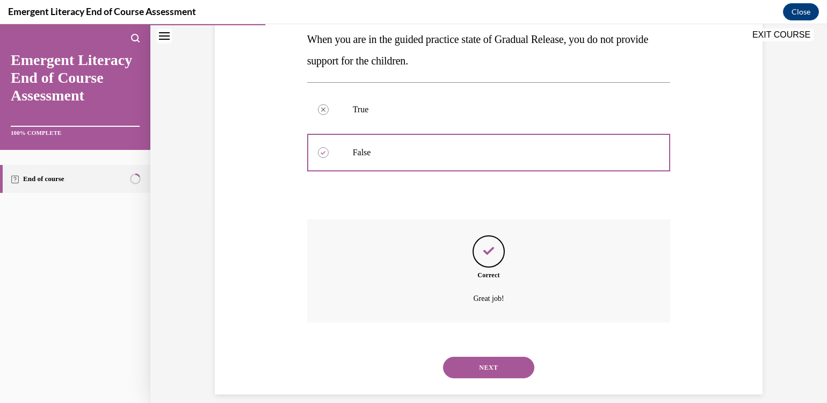
scroll to position [210, 0]
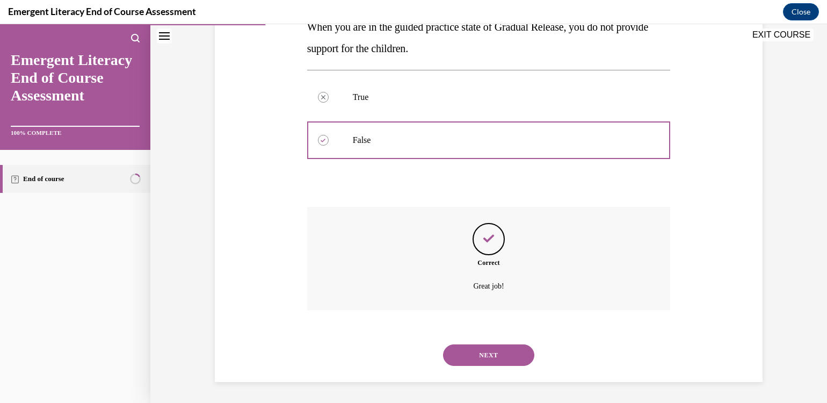
click at [501, 352] on button "NEXT" at bounding box center [488, 354] width 91 height 21
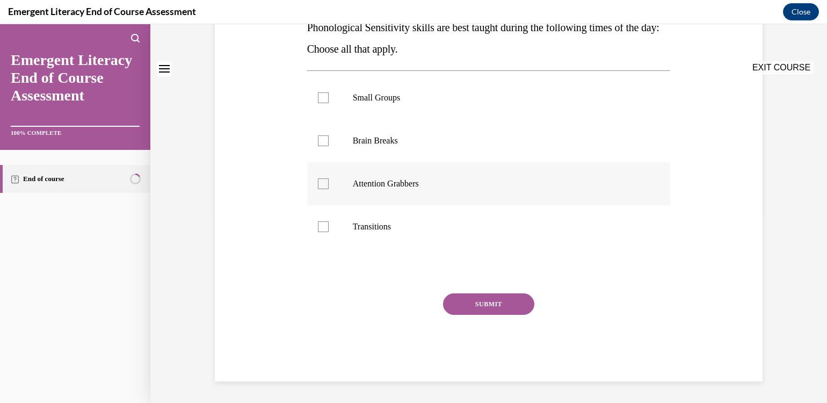
scroll to position [0, 0]
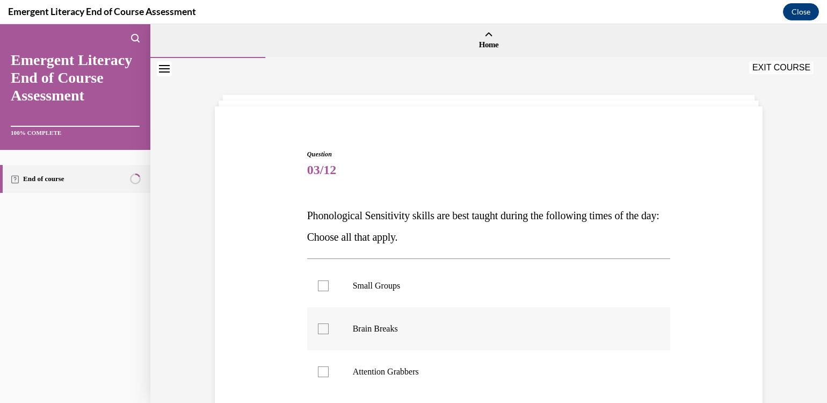
click at [318, 329] on div at bounding box center [323, 328] width 11 height 11
click at [318, 329] on input "Brain Breaks" at bounding box center [323, 328] width 11 height 11
checkbox input "true"
click at [318, 370] on div at bounding box center [323, 371] width 11 height 11
click at [318, 370] on input "Attention Grabbers" at bounding box center [323, 371] width 11 height 11
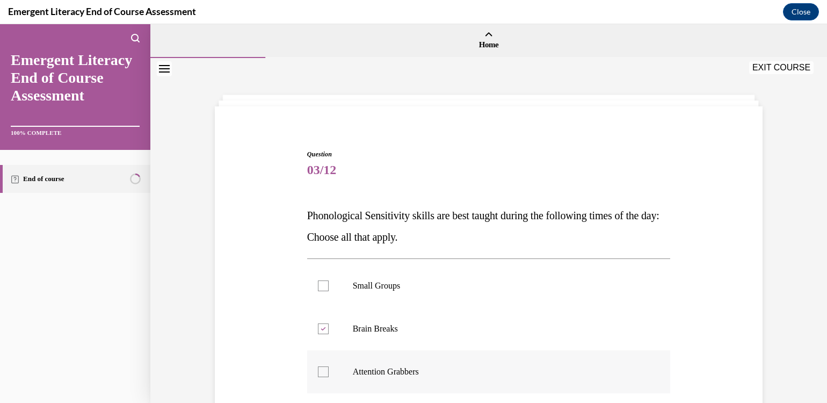
checkbox input "true"
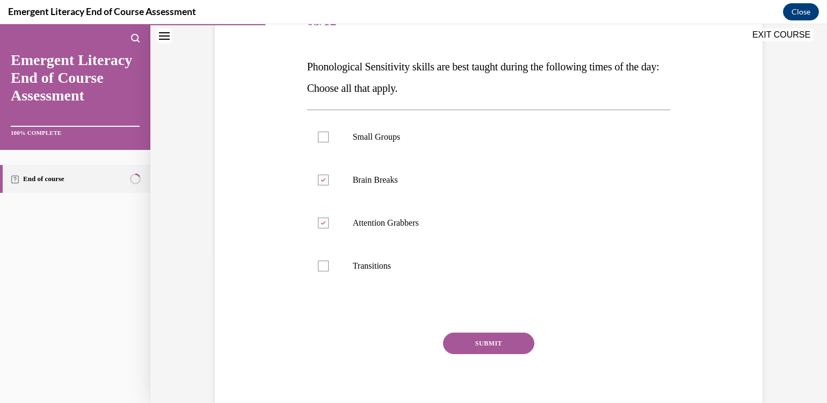
scroll to position [161, 0]
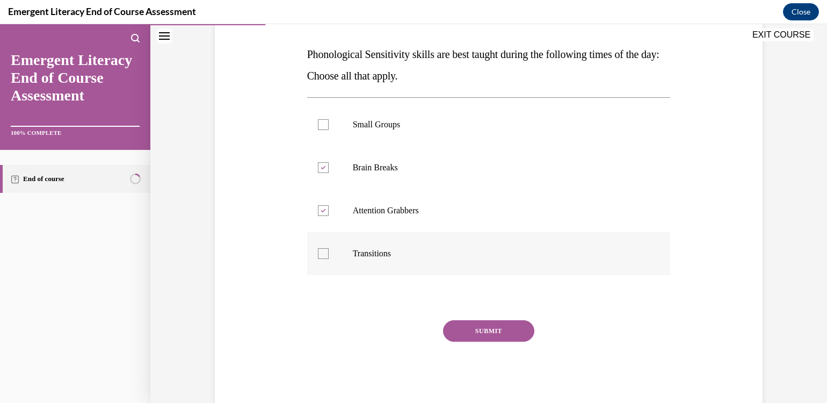
click at [321, 251] on div at bounding box center [323, 253] width 11 height 11
click at [321, 251] on input "Transitions" at bounding box center [323, 253] width 11 height 11
checkbox input "true"
click at [484, 323] on button "SUBMIT" at bounding box center [488, 330] width 91 height 21
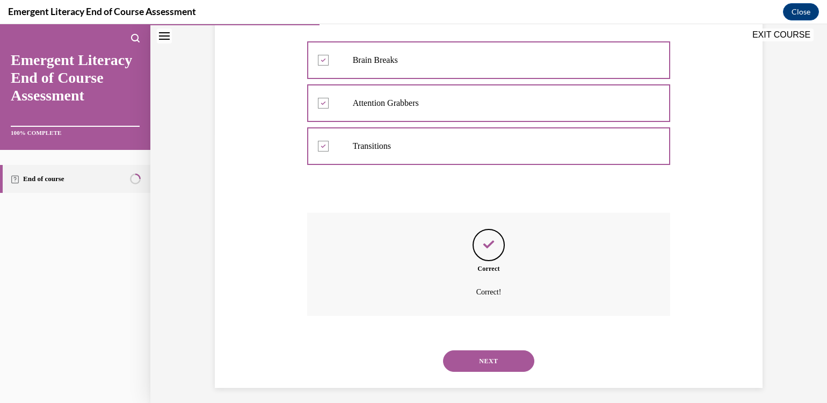
scroll to position [274, 0]
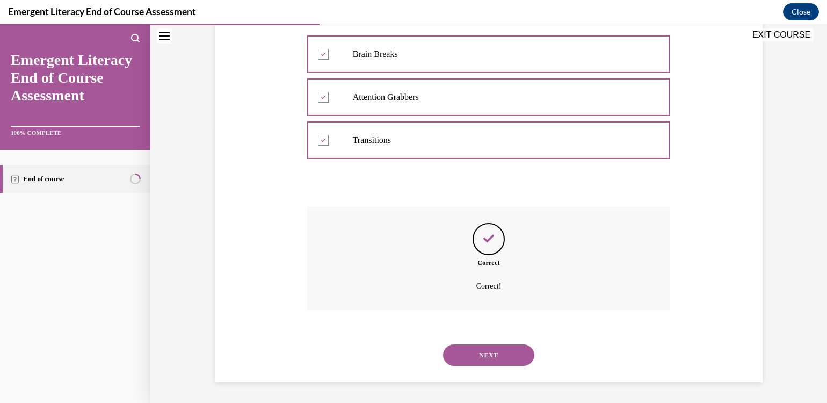
click at [501, 350] on button "NEXT" at bounding box center [488, 354] width 91 height 21
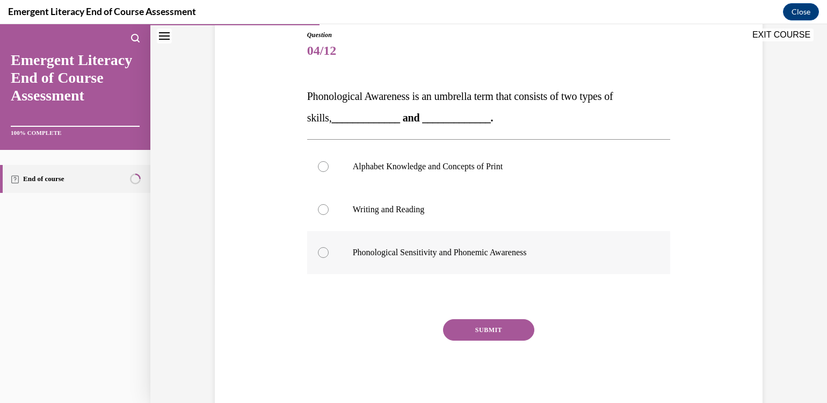
click at [318, 252] on div at bounding box center [323, 252] width 11 height 11
click at [318, 252] on input "Phonological Sensitivity and Phonemic Awareness" at bounding box center [323, 252] width 11 height 11
radio input "true"
click at [466, 326] on button "SUBMIT" at bounding box center [488, 329] width 91 height 21
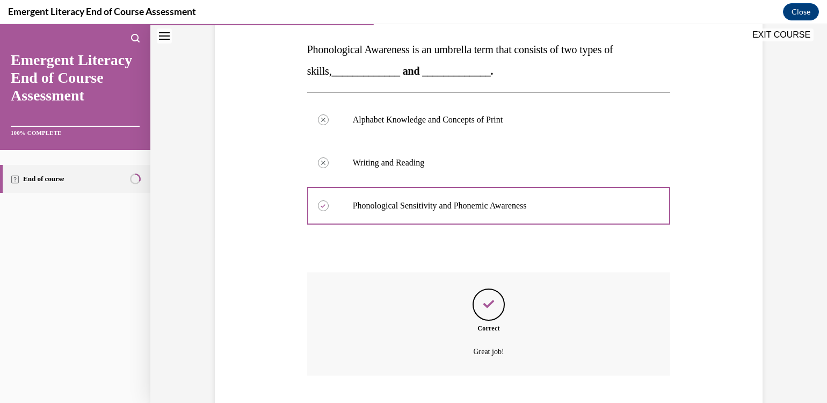
scroll to position [231, 0]
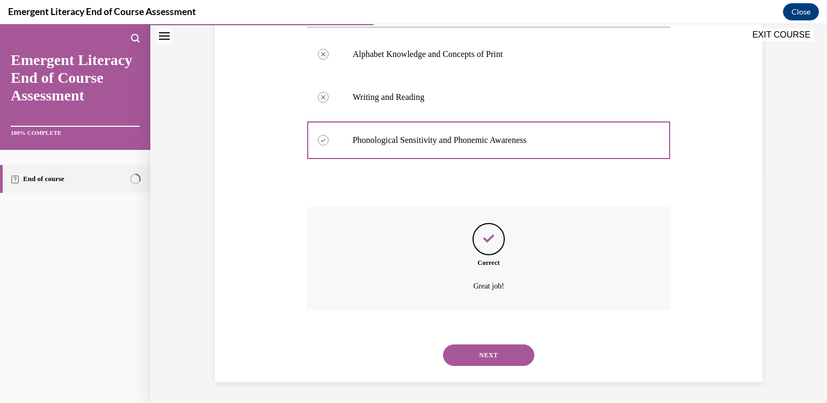
click at [485, 355] on button "NEXT" at bounding box center [488, 354] width 91 height 21
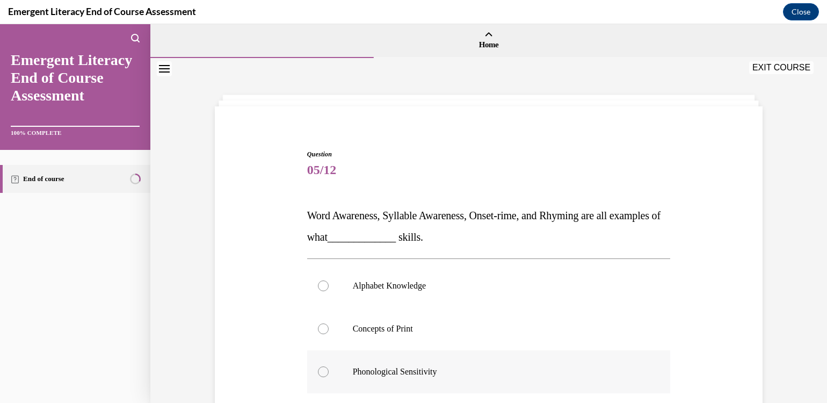
click at [318, 372] on div at bounding box center [323, 371] width 11 height 11
click at [318, 372] on input "Phonological Sensitivity" at bounding box center [323, 371] width 11 height 11
radio input "true"
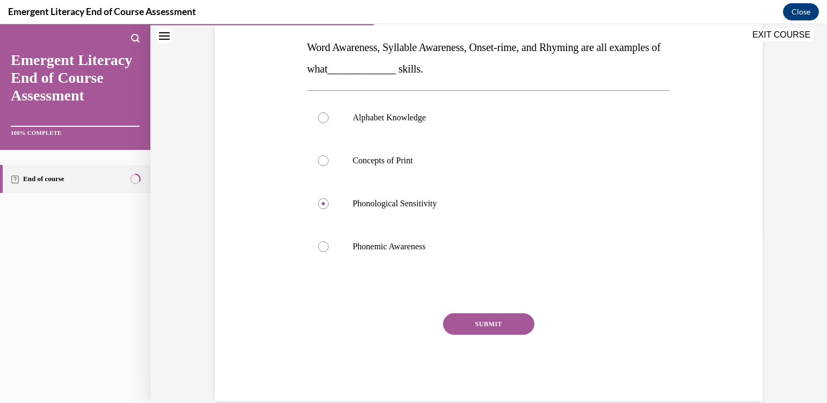
scroll to position [187, 0]
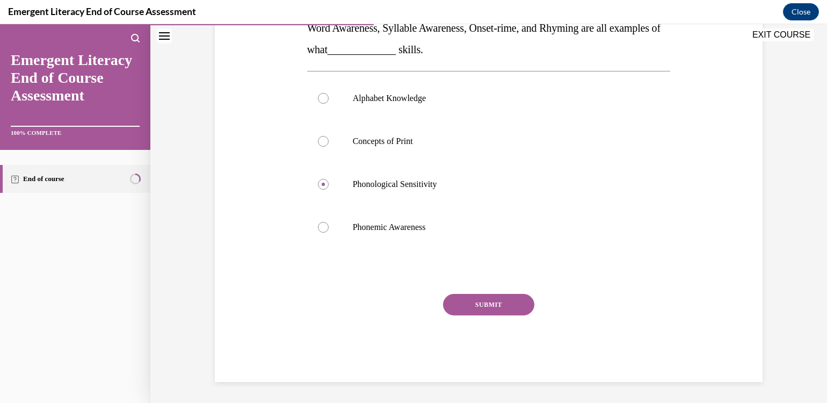
click at [491, 302] on button "SUBMIT" at bounding box center [488, 304] width 91 height 21
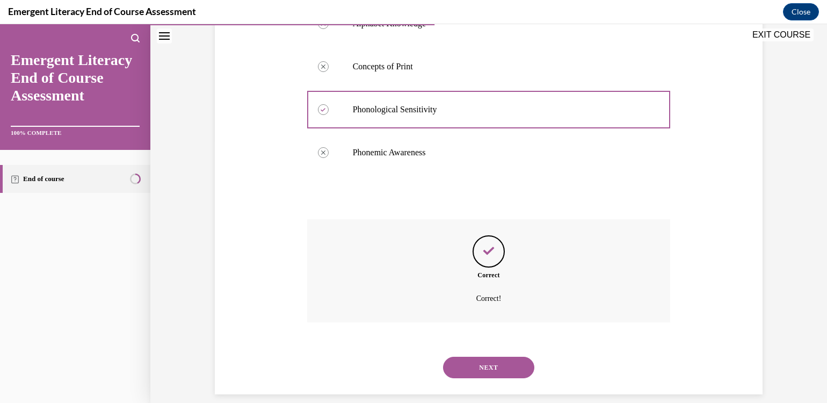
scroll to position [274, 0]
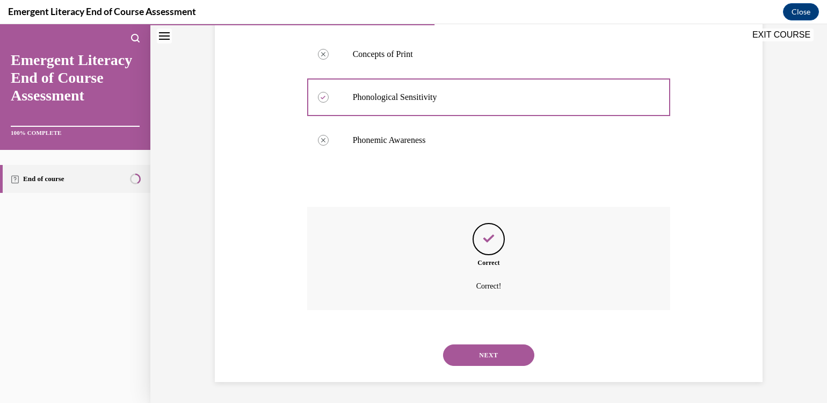
click at [489, 358] on button "NEXT" at bounding box center [488, 354] width 91 height 21
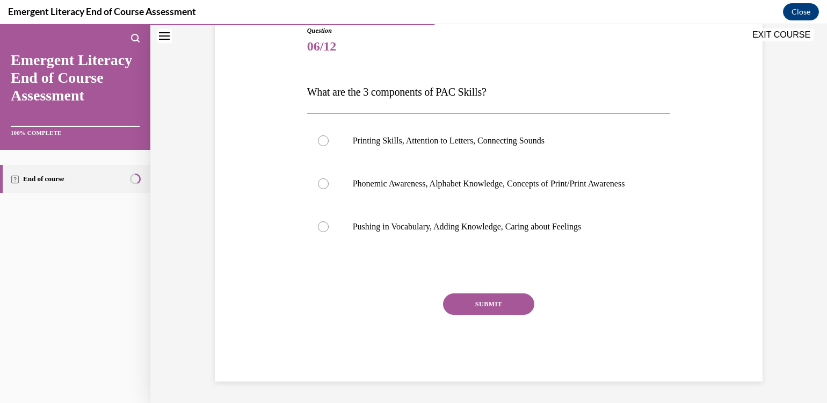
scroll to position [119, 0]
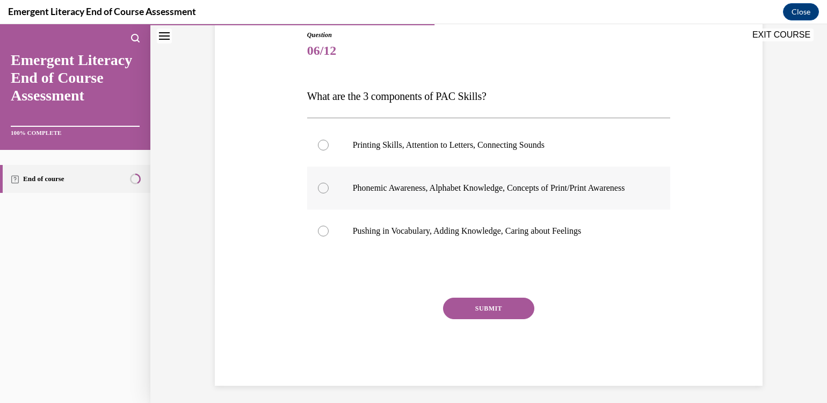
click at [318, 191] on div at bounding box center [323, 188] width 11 height 11
click at [318, 191] on input "Phonemic Awareness, Alphabet Knowledge, Concepts of Print/Print Awareness" at bounding box center [323, 188] width 11 height 11
radio input "true"
click at [483, 317] on button "SUBMIT" at bounding box center [488, 307] width 91 height 21
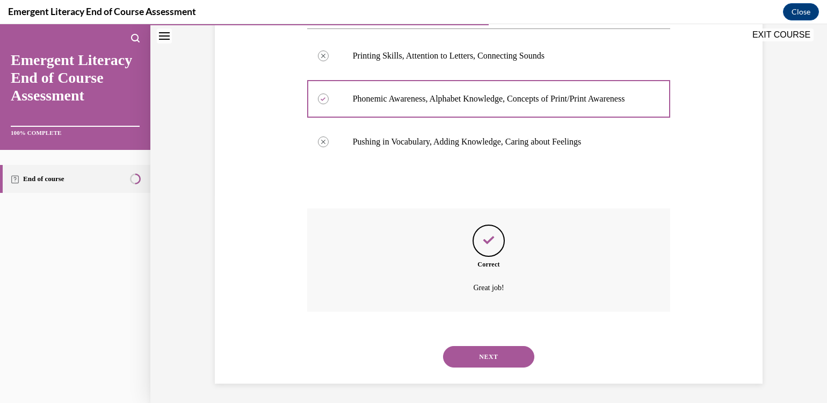
scroll to position [221, 0]
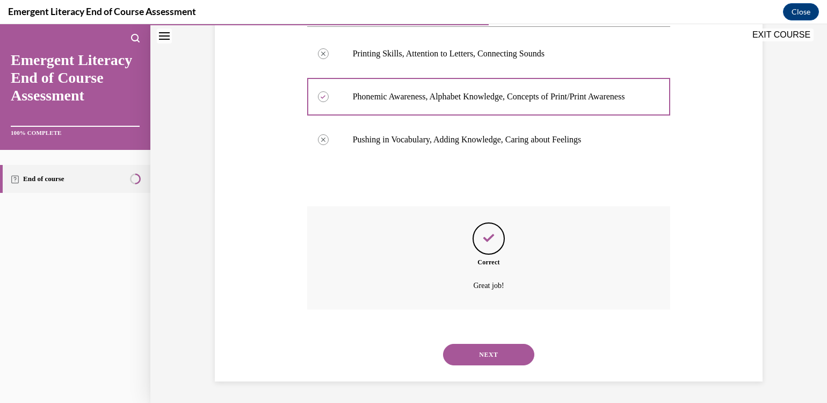
click at [486, 346] on button "NEXT" at bounding box center [488, 354] width 91 height 21
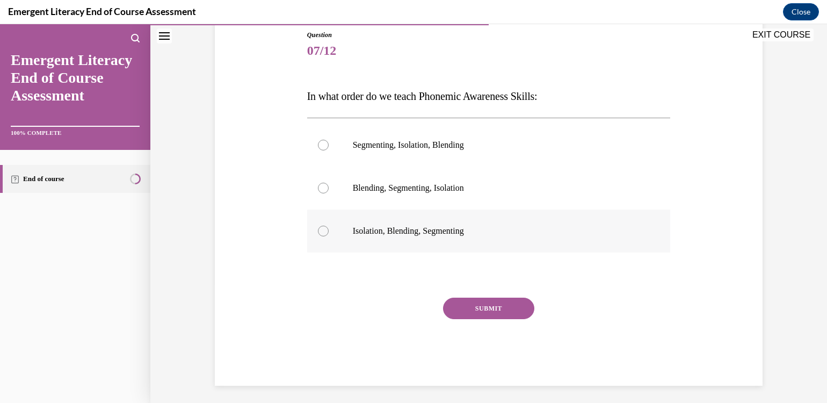
click at [318, 226] on div at bounding box center [323, 231] width 11 height 11
click at [318, 226] on input "Isolation, Blending, Segmenting" at bounding box center [323, 231] width 11 height 11
radio input "true"
click at [493, 308] on button "SUBMIT" at bounding box center [488, 307] width 91 height 21
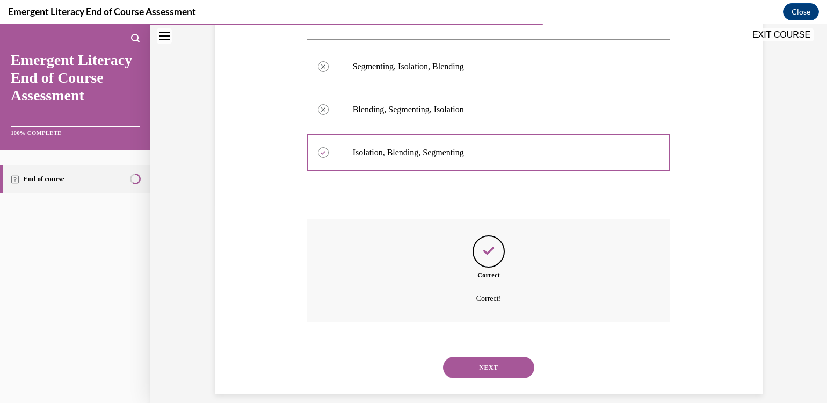
scroll to position [210, 0]
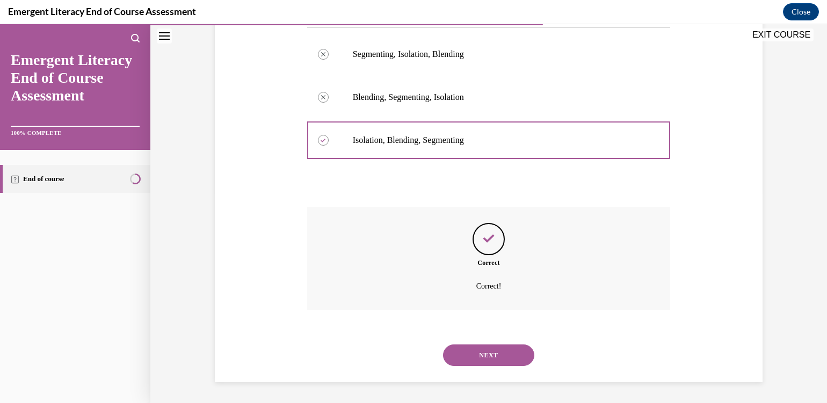
click at [503, 351] on button "NEXT" at bounding box center [488, 354] width 91 height 21
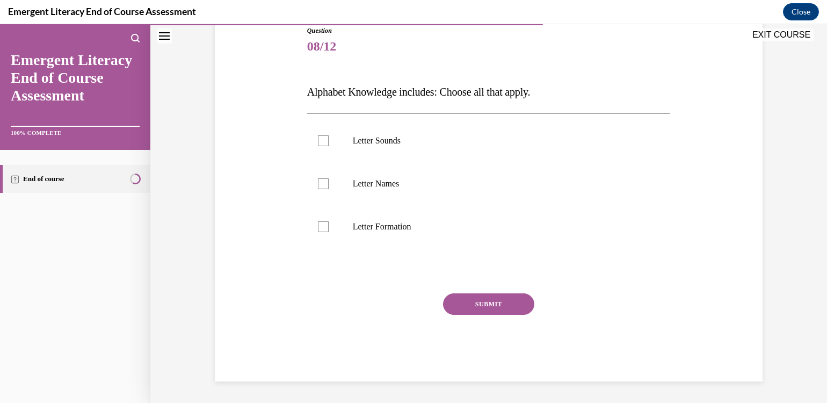
scroll to position [119, 0]
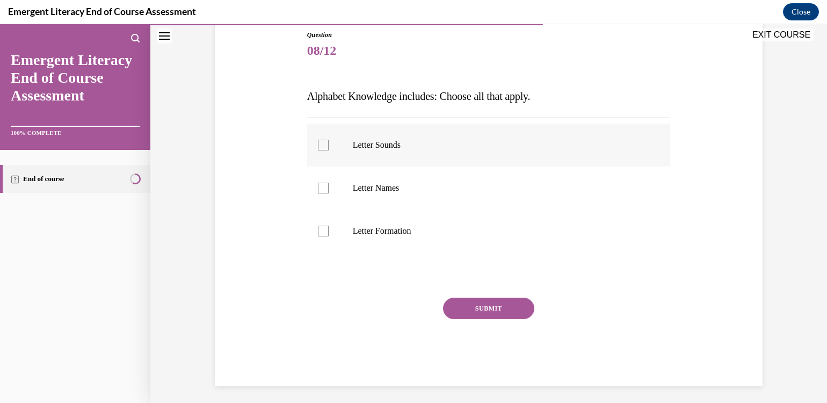
click at [321, 142] on div at bounding box center [323, 145] width 11 height 11
click at [321, 142] on input "Letter Sounds" at bounding box center [323, 145] width 11 height 11
checkbox input "true"
click at [321, 184] on div at bounding box center [323, 188] width 11 height 11
click at [321, 184] on input "Letter Names" at bounding box center [323, 188] width 11 height 11
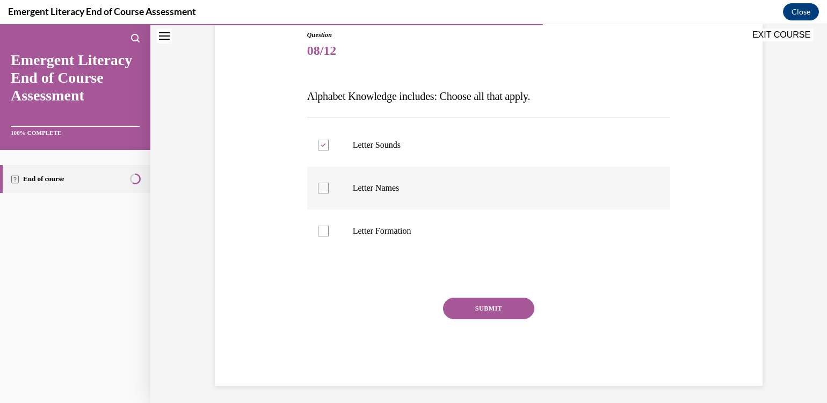
checkbox input "true"
click at [319, 228] on div at bounding box center [323, 231] width 11 height 11
click at [319, 228] on input "Letter Formation" at bounding box center [323, 231] width 11 height 11
checkbox input "true"
click at [477, 306] on button "SUBMIT" at bounding box center [488, 307] width 91 height 21
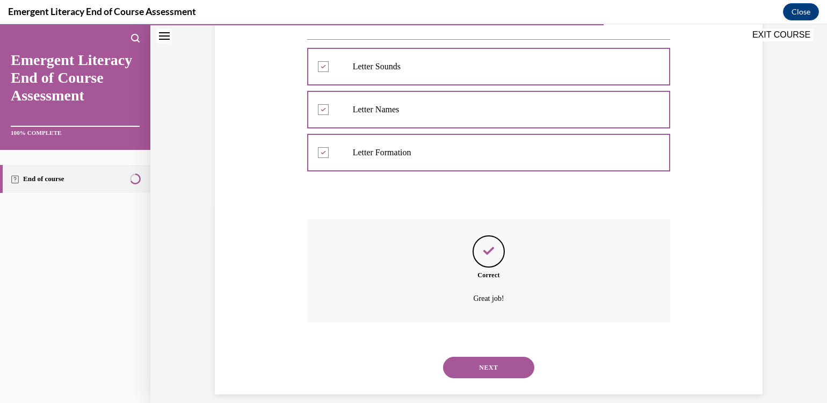
scroll to position [210, 0]
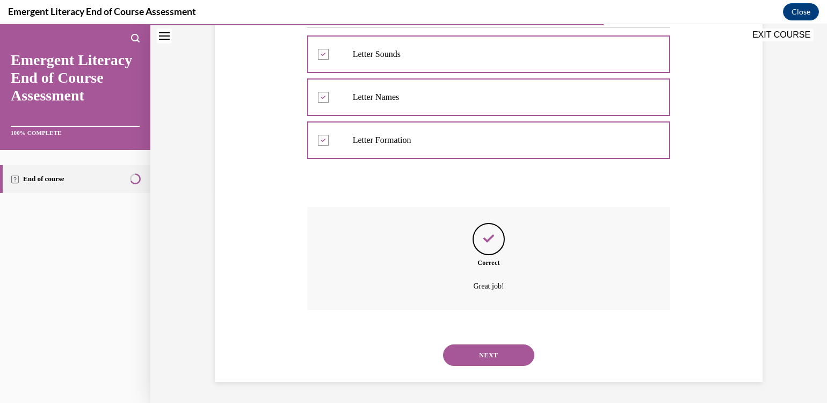
click at [503, 355] on button "NEXT" at bounding box center [488, 354] width 91 height 21
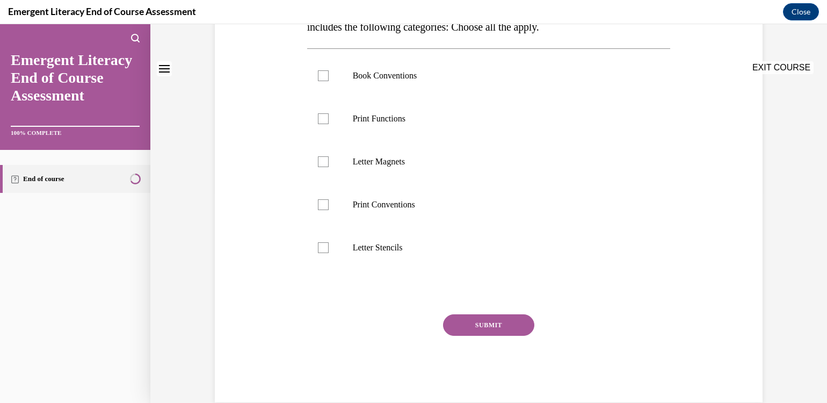
scroll to position [0, 0]
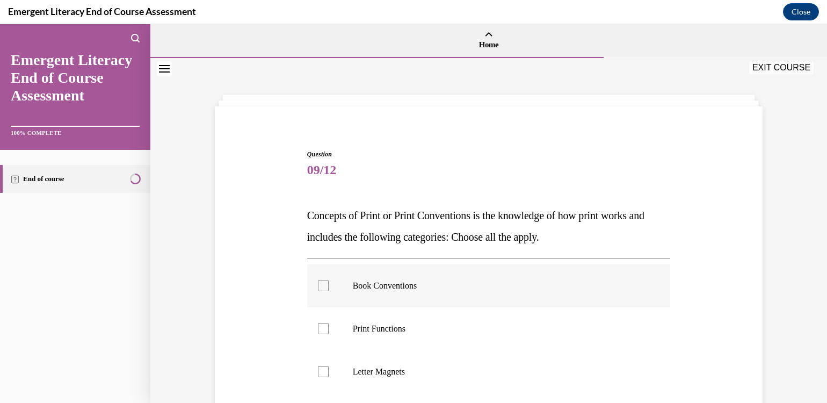
click at [319, 284] on div at bounding box center [323, 285] width 11 height 11
click at [319, 284] on input "Book Conventions" at bounding box center [323, 285] width 11 height 11
checkbox input "true"
click at [318, 326] on div at bounding box center [323, 328] width 11 height 11
click at [318, 326] on input "Print Functions" at bounding box center [323, 328] width 11 height 11
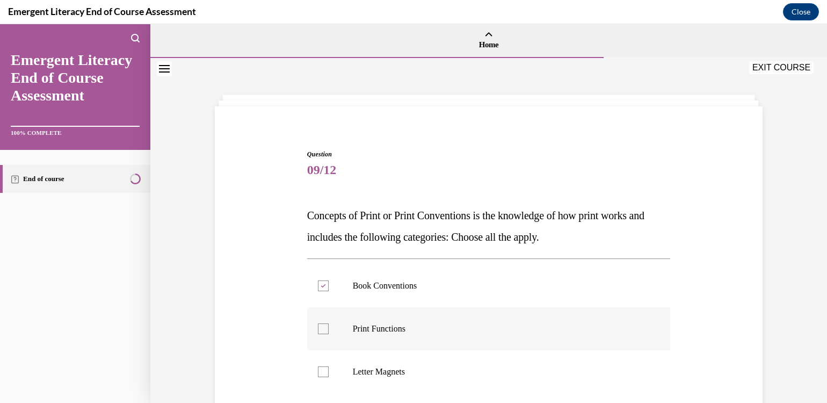
checkbox input "true"
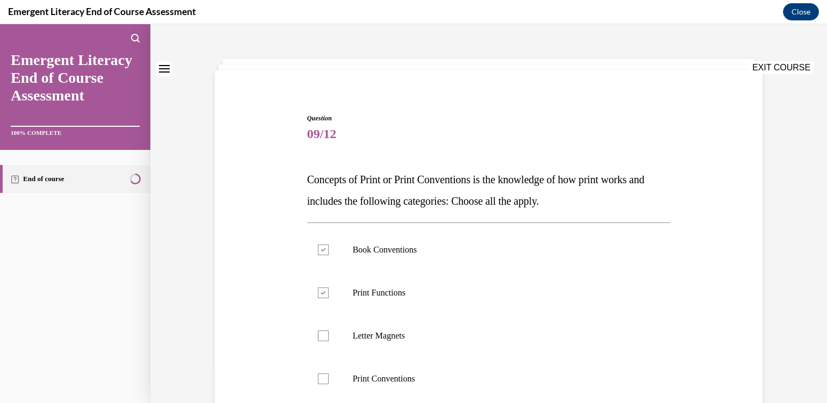
scroll to position [161, 0]
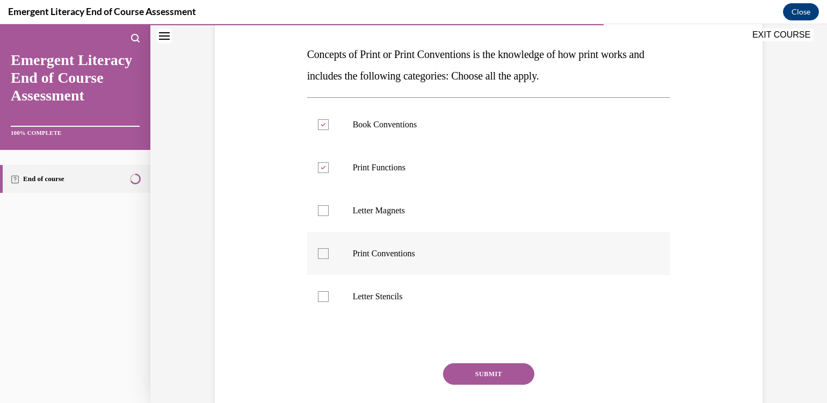
click at [328, 252] on label "Print Conventions" at bounding box center [489, 253] width 364 height 43
click at [328, 252] on input "Print Conventions" at bounding box center [323, 253] width 11 height 11
checkbox input "true"
click at [508, 370] on button "SUBMIT" at bounding box center [488, 373] width 91 height 21
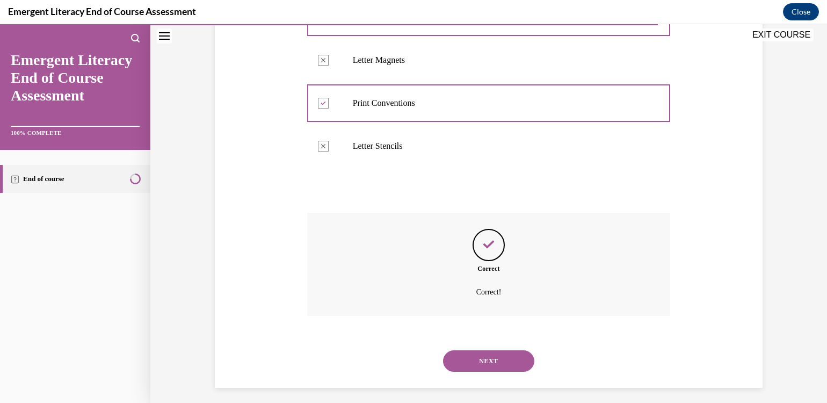
scroll to position [317, 0]
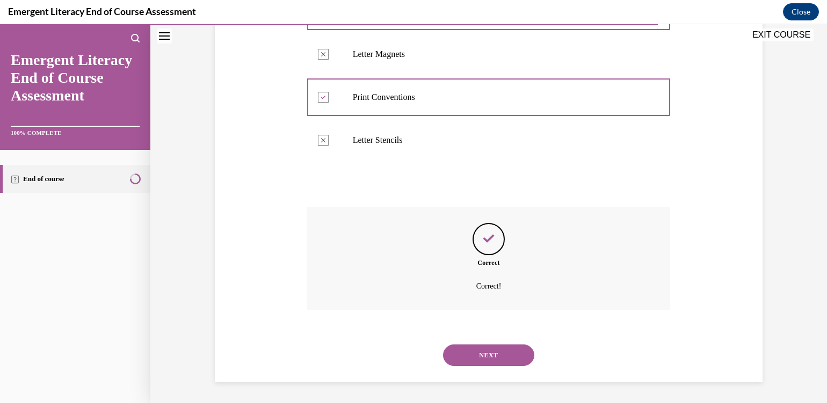
click at [470, 352] on button "NEXT" at bounding box center [488, 354] width 91 height 21
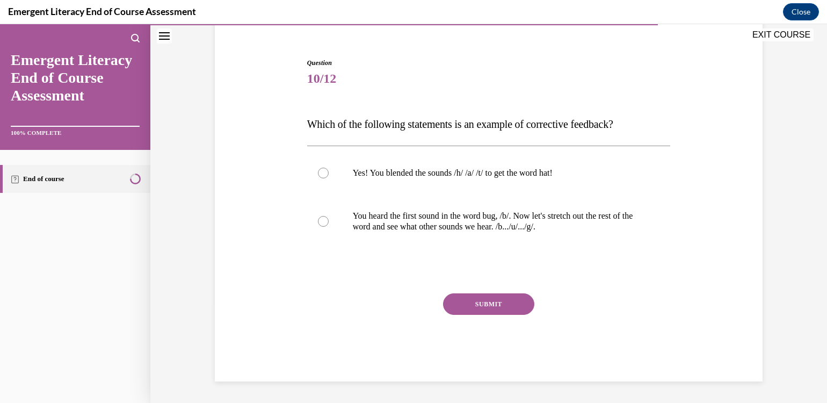
scroll to position [91, 0]
click at [319, 220] on div at bounding box center [323, 221] width 11 height 11
click at [319, 220] on input "You heard the first sound in the word bug, /b/. Now let's stretch out the rest …" at bounding box center [323, 221] width 11 height 11
radio input "true"
click at [496, 304] on button "SUBMIT" at bounding box center [488, 304] width 91 height 21
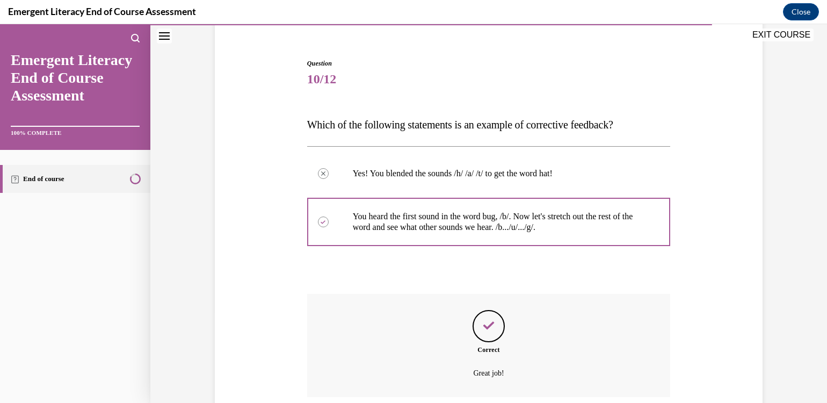
scroll to position [178, 0]
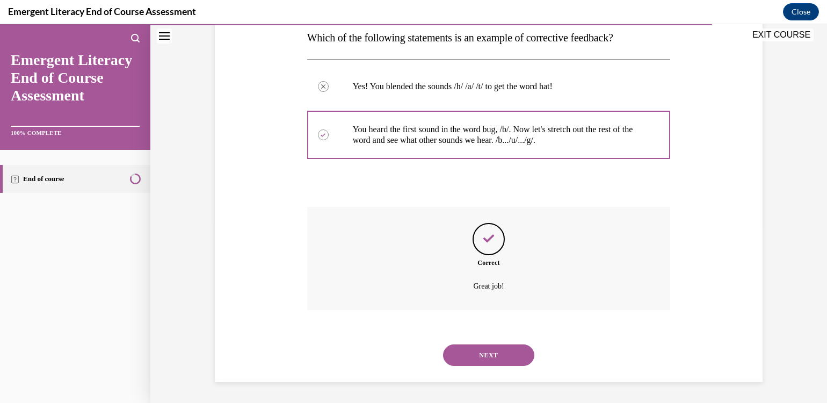
click at [492, 351] on button "NEXT" at bounding box center [488, 354] width 91 height 21
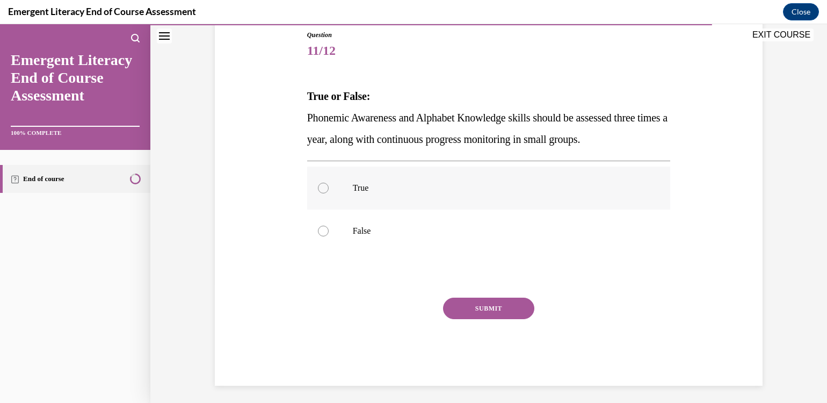
click at [318, 186] on div at bounding box center [323, 188] width 11 height 11
click at [318, 186] on input "True" at bounding box center [323, 188] width 11 height 11
radio input "true"
click at [485, 304] on button "SUBMIT" at bounding box center [488, 307] width 91 height 21
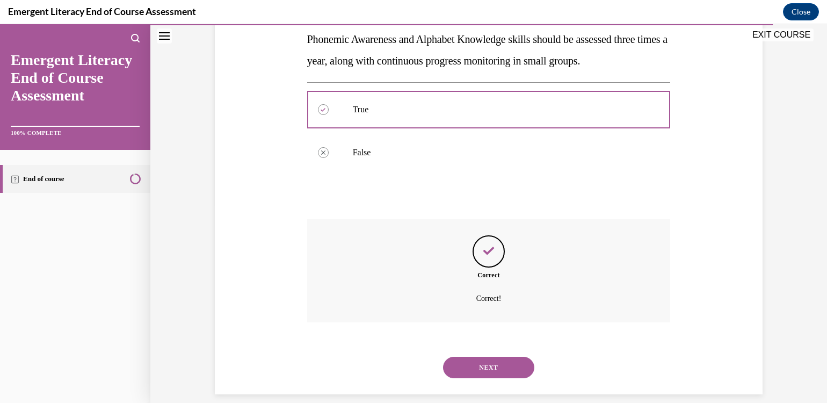
scroll to position [210, 0]
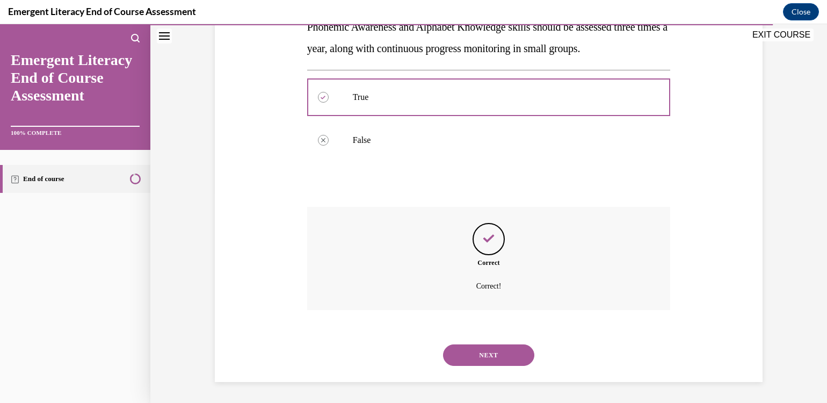
click at [506, 353] on button "NEXT" at bounding box center [488, 354] width 91 height 21
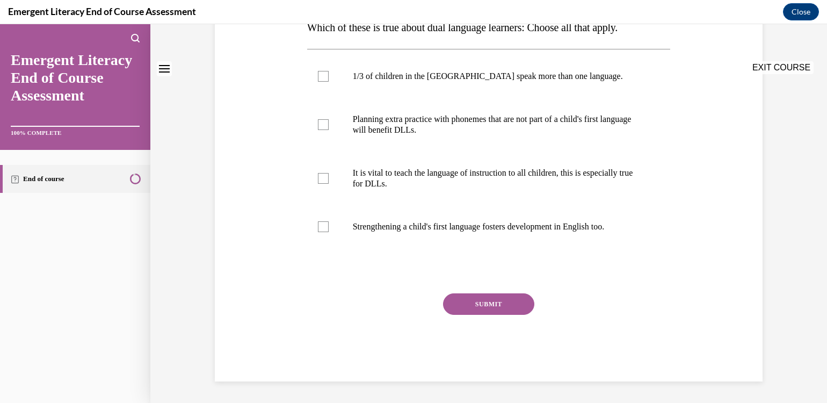
scroll to position [0, 0]
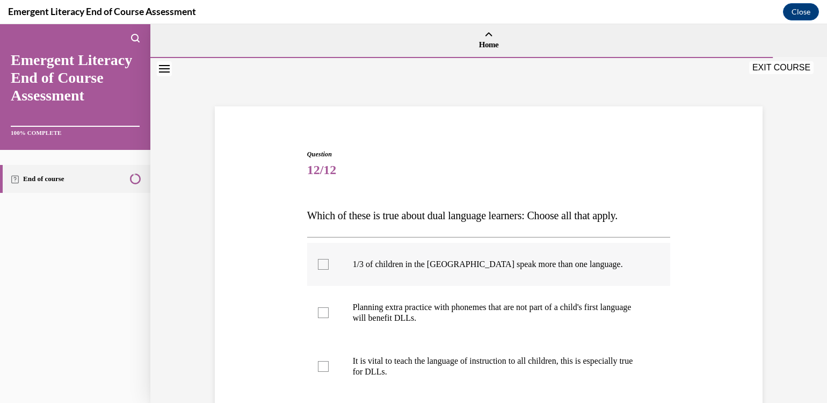
click at [318, 260] on div at bounding box center [323, 264] width 11 height 11
click at [318, 260] on input "1/3 of children in the [GEOGRAPHIC_DATA] speak more than one language." at bounding box center [323, 264] width 11 height 11
checkbox input "true"
click at [318, 307] on div at bounding box center [323, 312] width 11 height 11
click at [318, 307] on input "Planning extra practice with phonemes that are not part of a child's first lang…" at bounding box center [323, 312] width 11 height 11
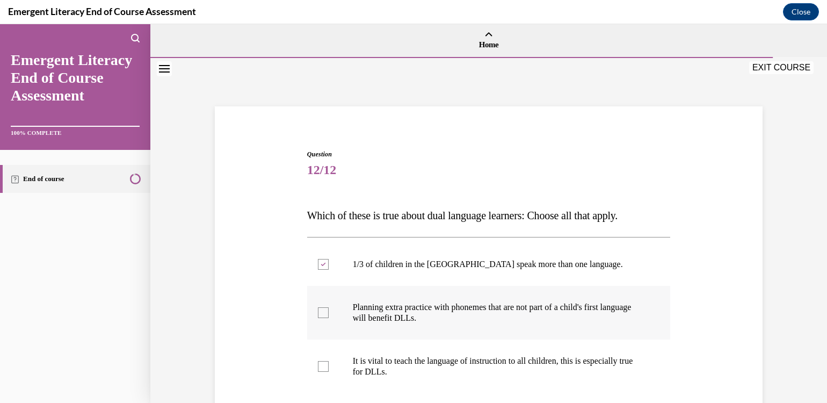
checkbox input "true"
click at [320, 362] on div at bounding box center [323, 366] width 11 height 11
click at [320, 362] on input "It is vital to teach the language of instruction to all children, this is espec…" at bounding box center [323, 366] width 11 height 11
checkbox input "true"
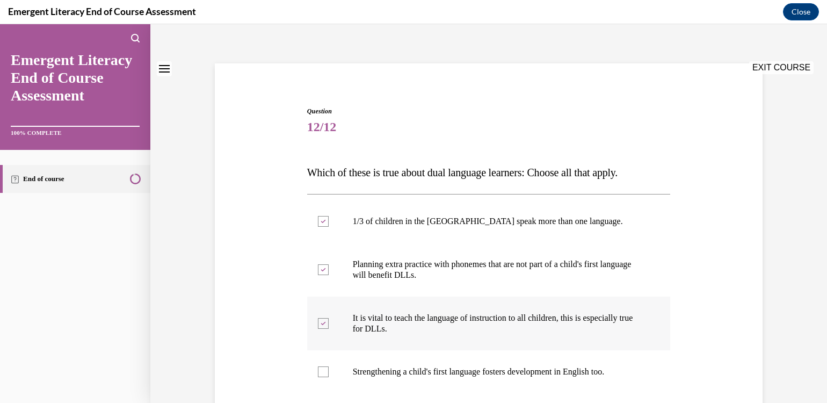
scroll to position [107, 0]
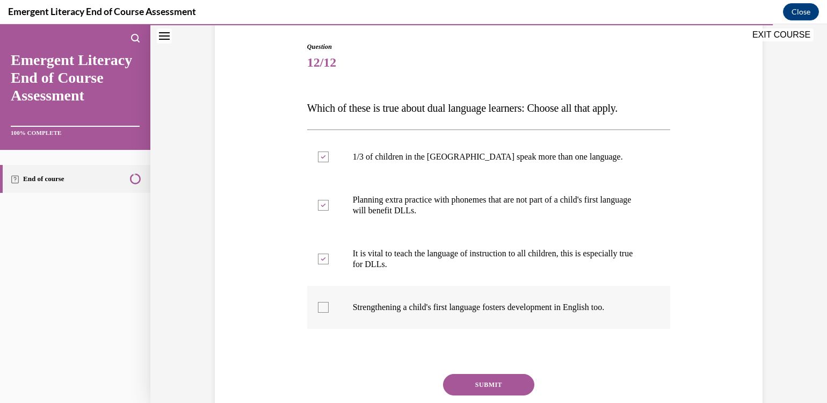
click at [322, 302] on div at bounding box center [323, 307] width 11 height 11
click at [322, 302] on input "Strengthening a child's first language fosters development in English too." at bounding box center [323, 307] width 11 height 11
checkbox input "true"
click at [481, 377] on button "SUBMIT" at bounding box center [488, 384] width 91 height 21
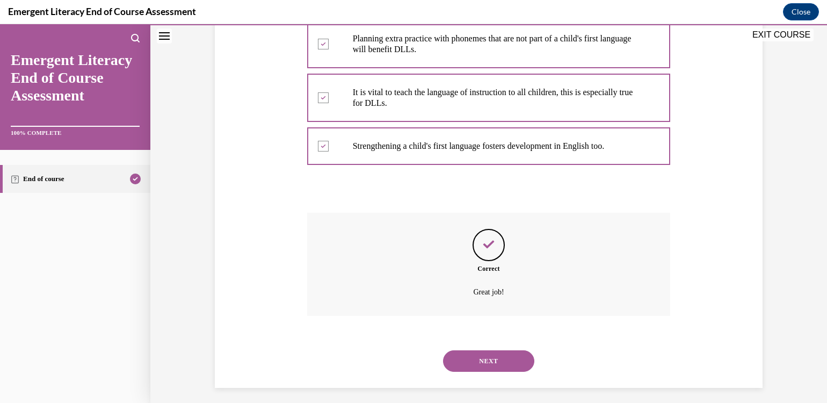
scroll to position [274, 0]
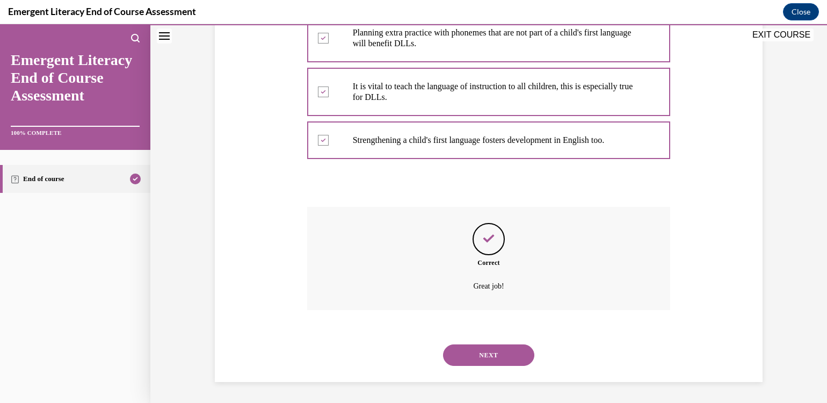
click at [498, 353] on button "NEXT" at bounding box center [488, 354] width 91 height 21
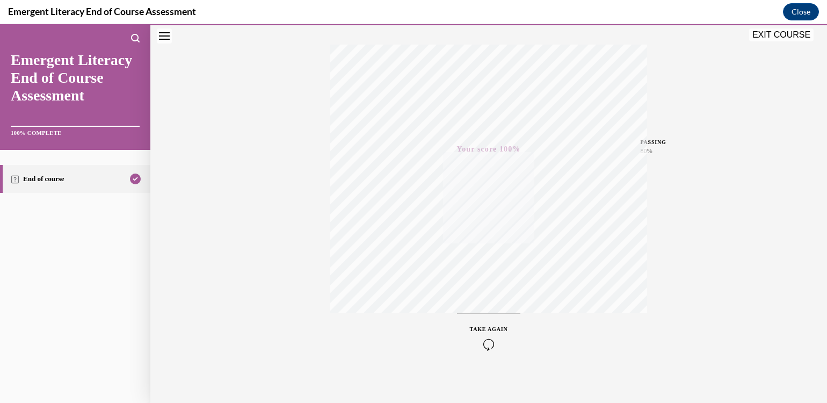
scroll to position [171, 0]
